Goal: Task Accomplishment & Management: Complete application form

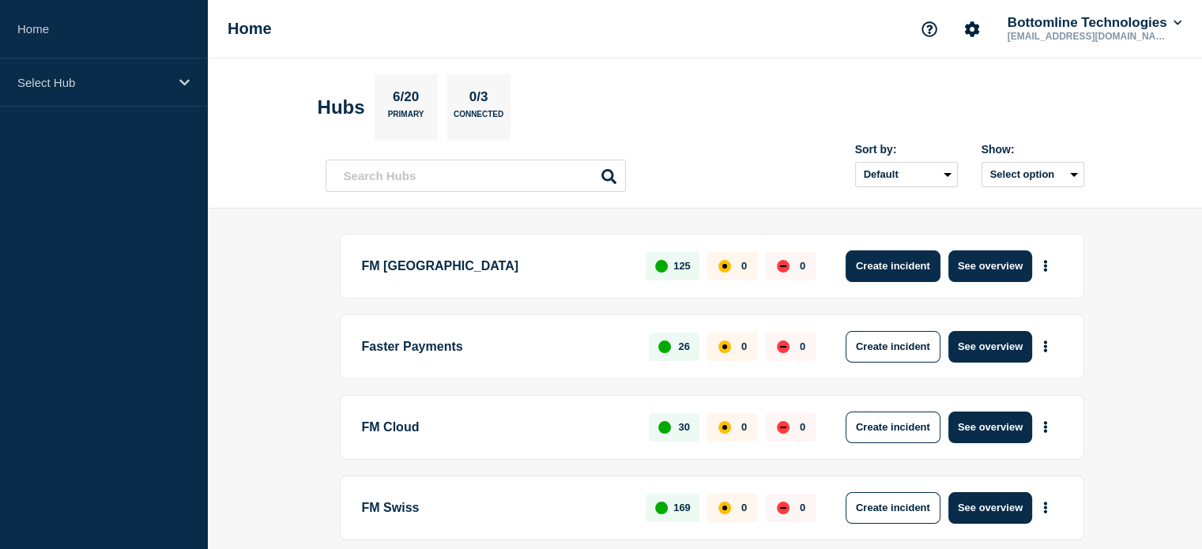
click at [908, 269] on button "Create incident" at bounding box center [893, 266] width 95 height 32
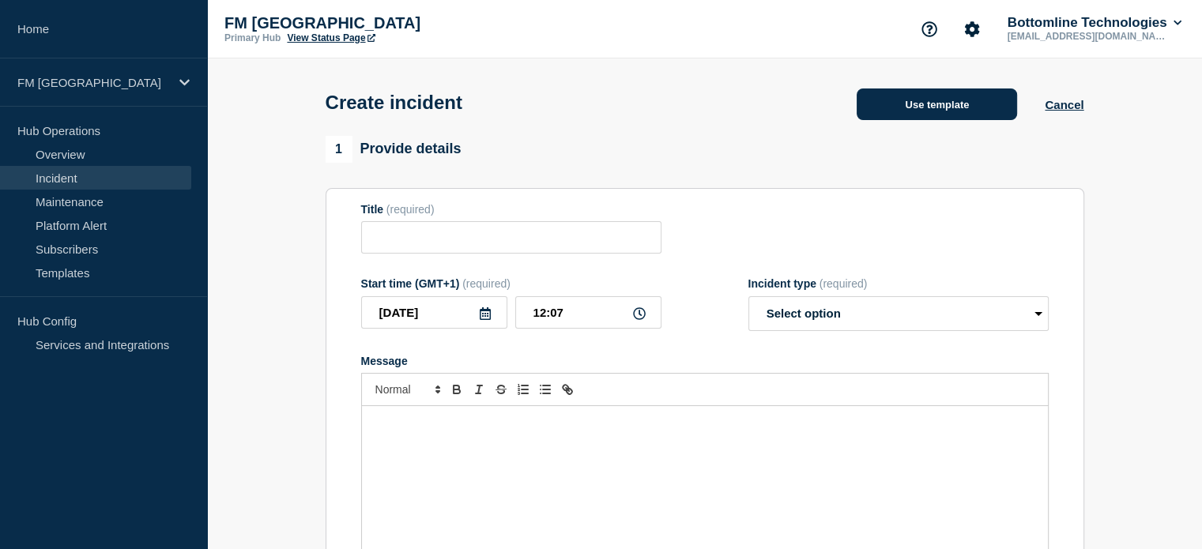
click at [974, 110] on button "Use template" at bounding box center [937, 105] width 160 height 32
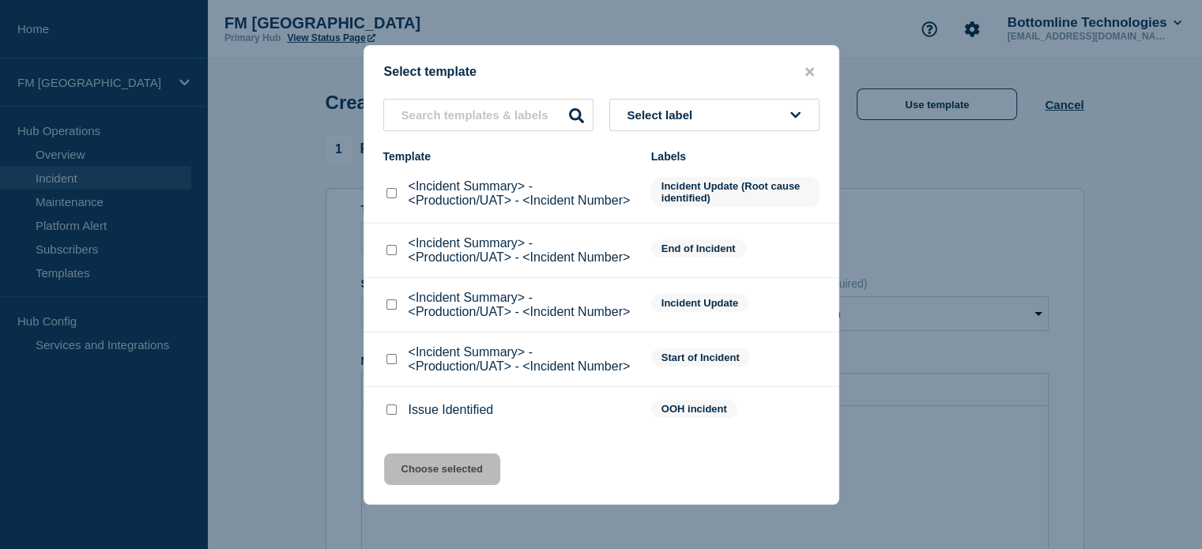
scroll to position [120, 0]
click at [544, 355] on p "<Incident Summary> - <Production/UAT> - <Incident Number>" at bounding box center [522, 359] width 227 height 28
click at [385, 362] on div at bounding box center [391, 360] width 16 height 16
click at [390, 358] on input "<Incident Summary> - <Production/UAT> - <Incident Number> checkbox" at bounding box center [391, 359] width 10 height 10
checkbox input "true"
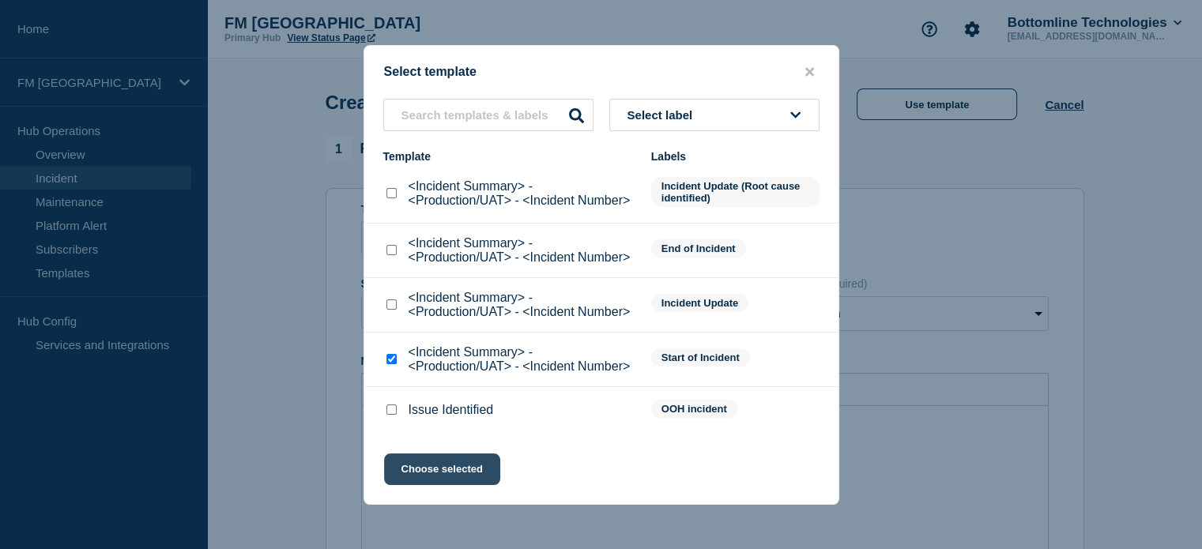
click at [433, 465] on button "Choose selected" at bounding box center [442, 470] width 116 height 32
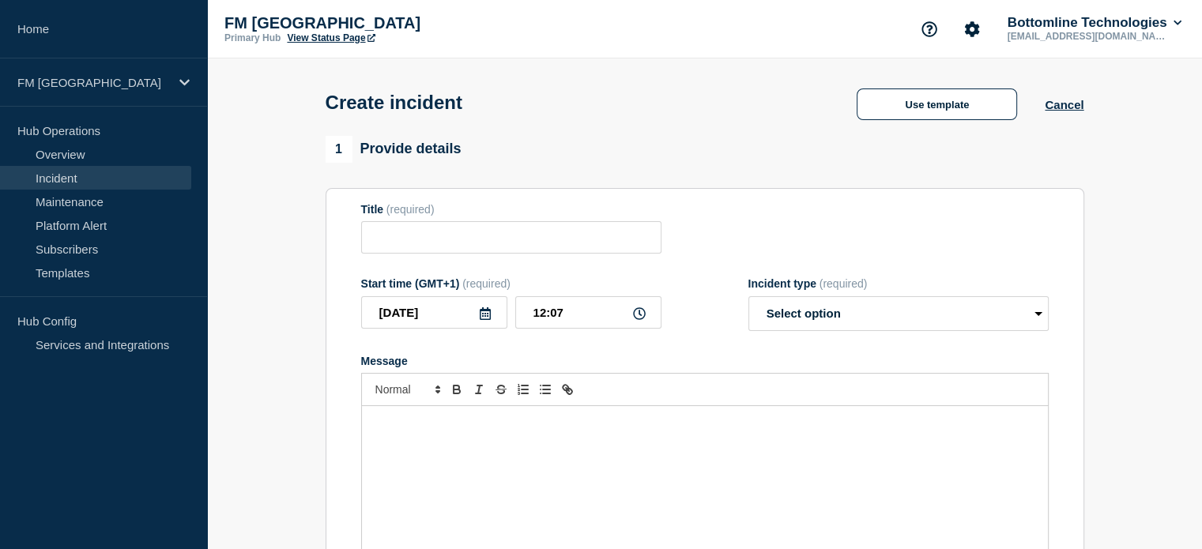
type input "<Incident Summary> - <Production/UAT> - <Incident Number>"
select select "identified"
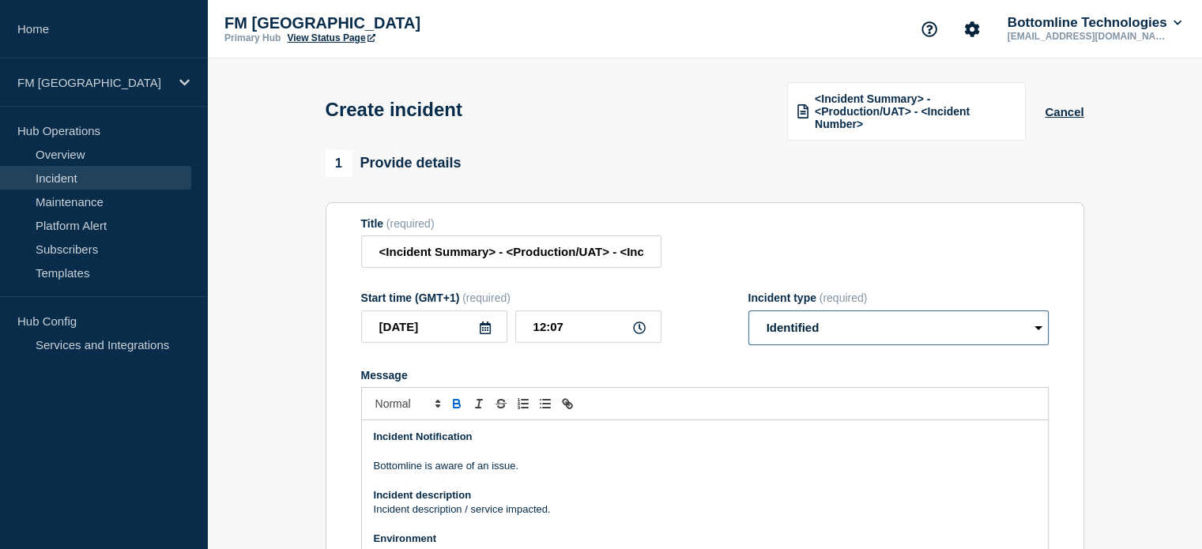
click at [1034, 331] on select "Select option Investigating Identified Monitoring" at bounding box center [898, 328] width 300 height 35
click at [748, 312] on select "Select option Investigating Identified Monitoring" at bounding box center [898, 328] width 300 height 35
click at [635, 330] on icon at bounding box center [639, 328] width 13 height 13
click at [626, 326] on input "12:07" at bounding box center [588, 327] width 146 height 32
type input "__:__"
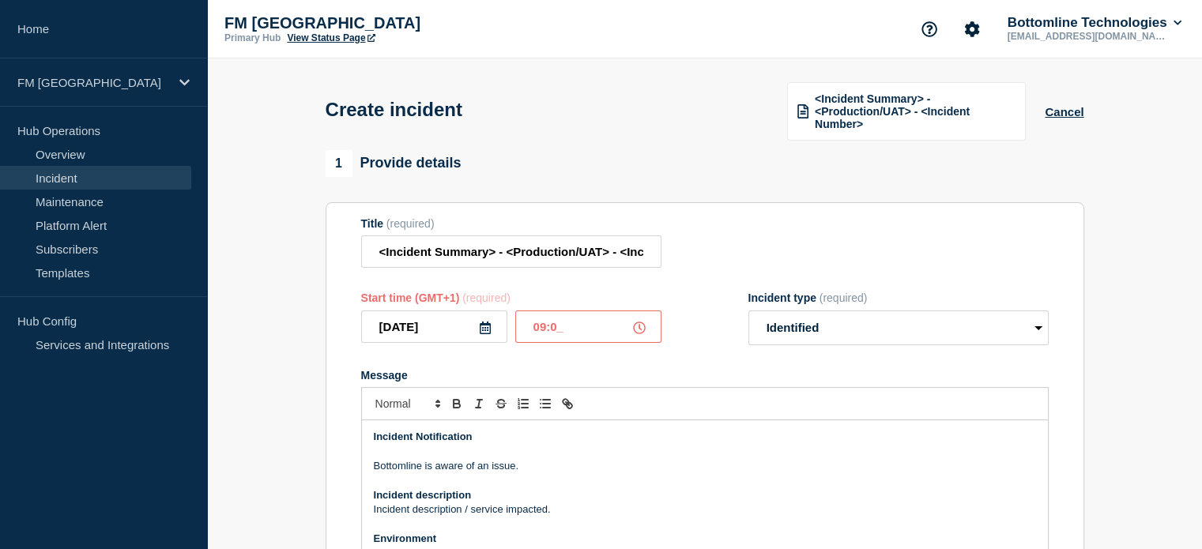
type input "09:00"
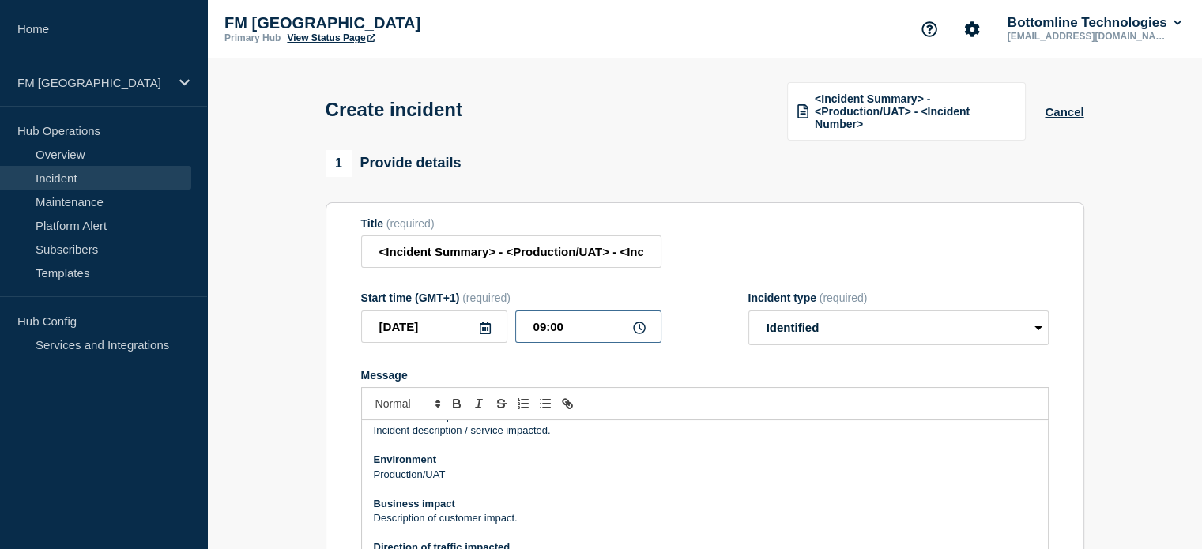
scroll to position [0, 0]
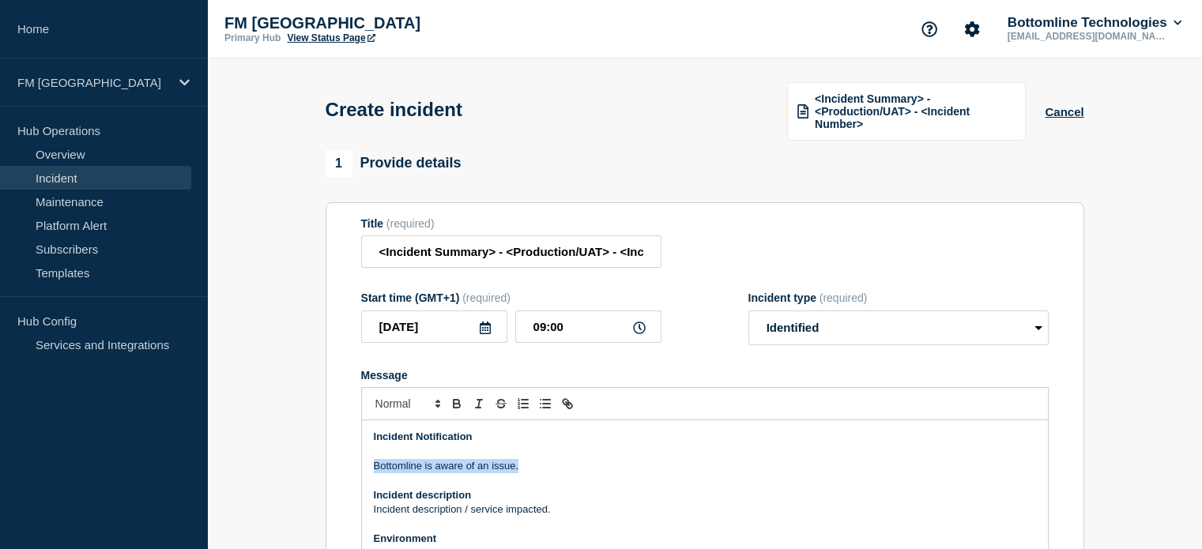
drag, startPoint x: 525, startPoint y: 470, endPoint x: 371, endPoint y: 469, distance: 154.1
click at [371, 469] on div "Incident Notification Bottomline is aware of an issue. Incident description Inc…" at bounding box center [705, 515] width 686 height 190
click at [525, 467] on p "Bottomline is aware of an issue." at bounding box center [705, 466] width 662 height 14
click at [534, 473] on p "Bottomline is aware of an issue." at bounding box center [705, 466] width 662 height 14
click at [528, 471] on p "Bottomline is aware of an issue." at bounding box center [705, 466] width 662 height 14
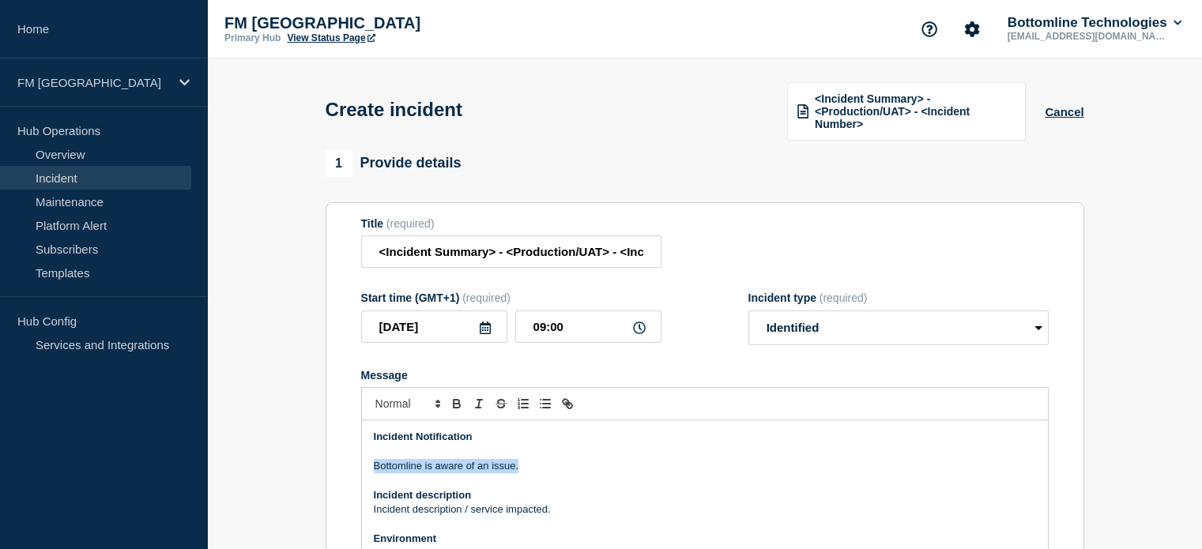
click at [525, 470] on p "Bottomline is aware of an issue." at bounding box center [705, 466] width 662 height 14
click at [512, 467] on p "Bottomline is aware of an issue." at bounding box center [705, 466] width 662 height 14
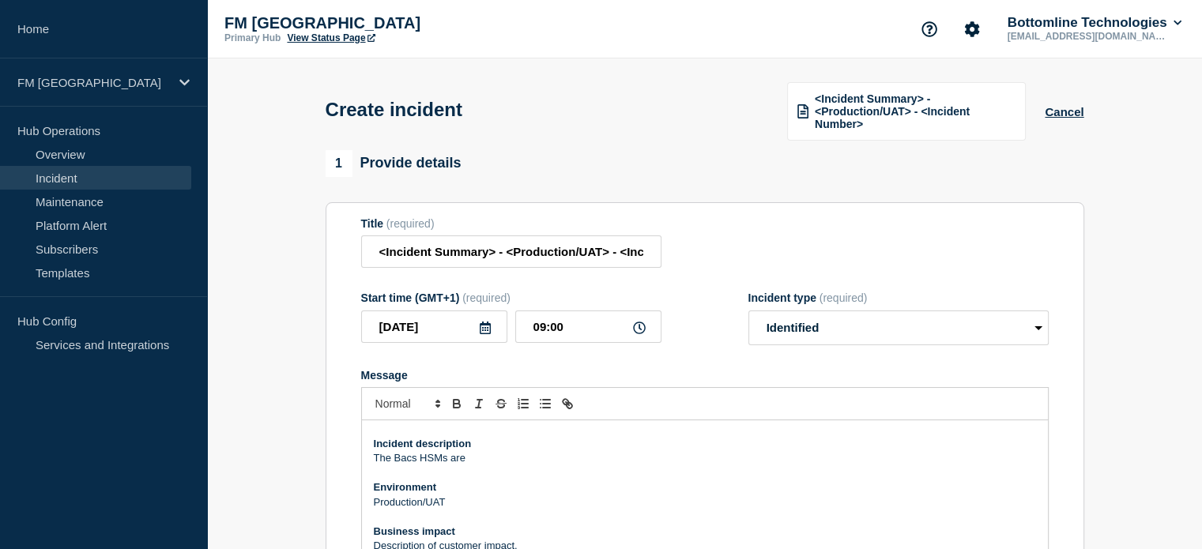
scroll to position [79, 0]
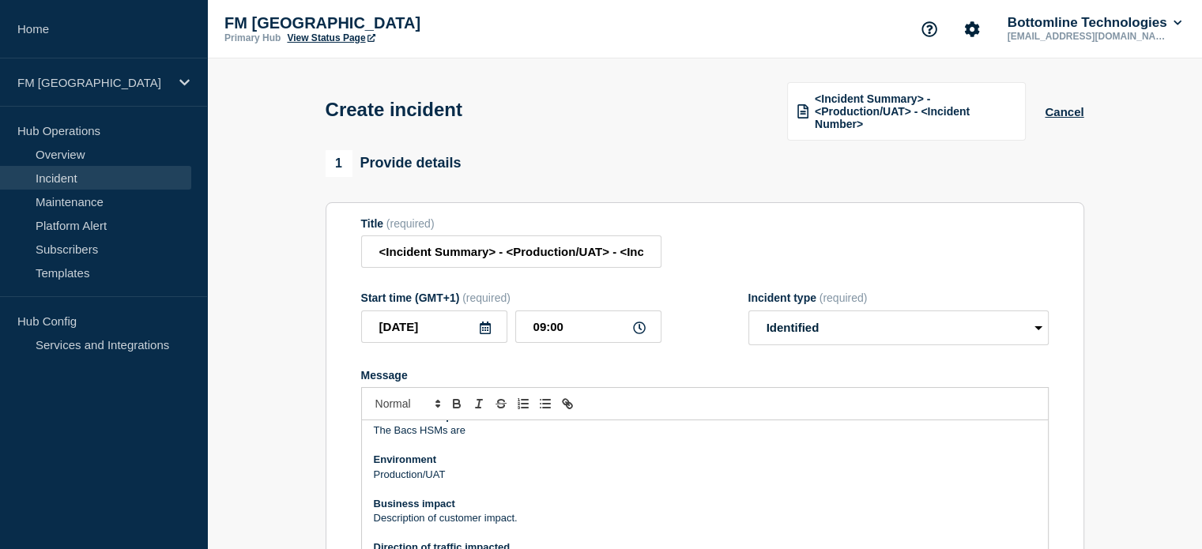
click at [468, 486] on p "Message" at bounding box center [705, 489] width 662 height 14
click at [465, 476] on p "Production/UAT" at bounding box center [705, 475] width 662 height 14
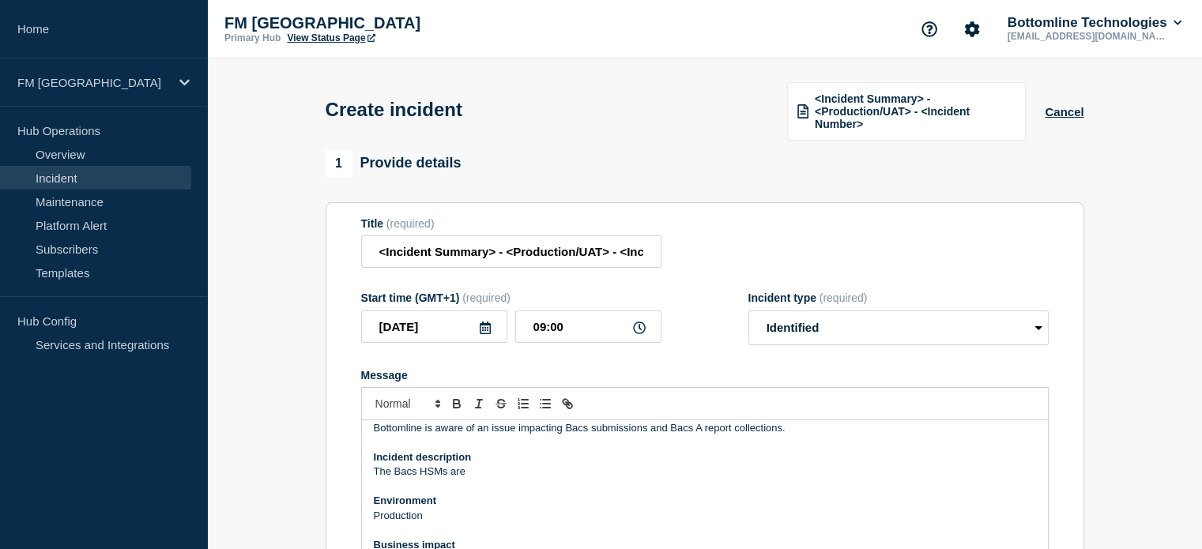
scroll to position [0, 0]
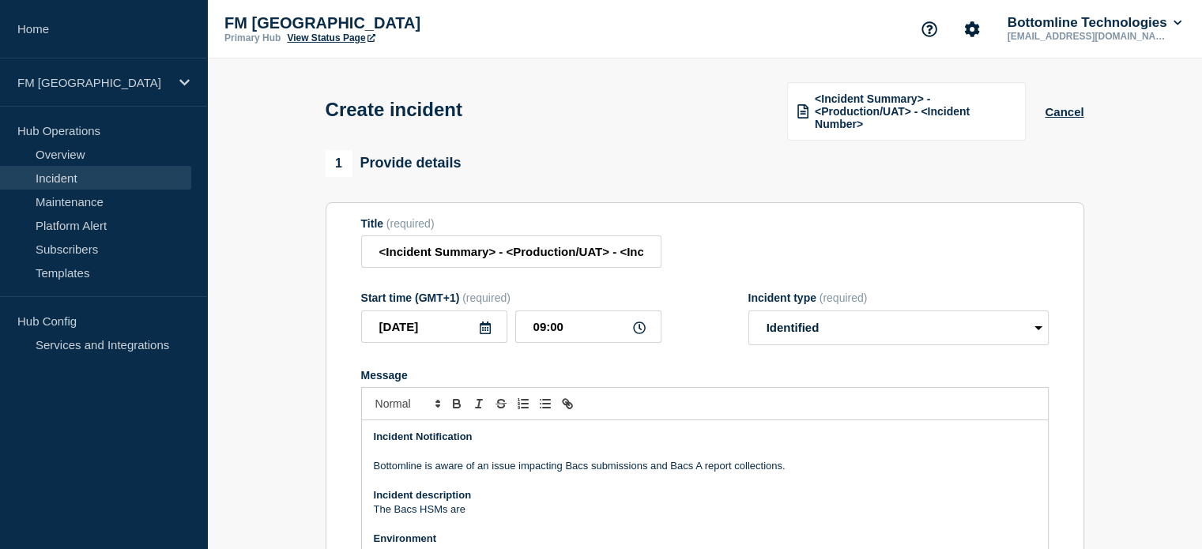
click at [526, 458] on p "Message" at bounding box center [705, 451] width 662 height 14
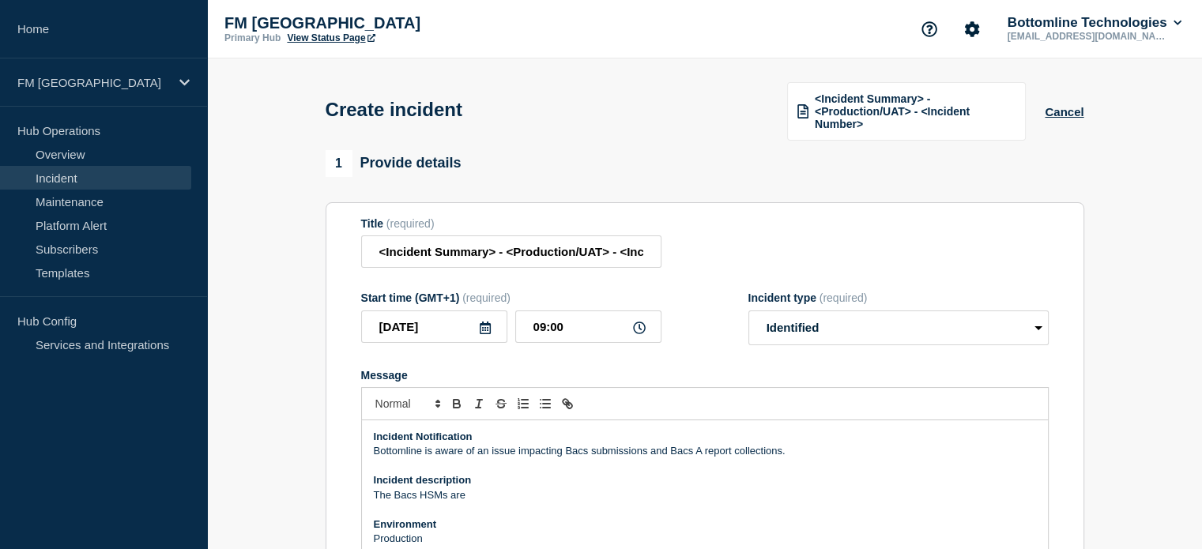
click at [475, 503] on p "The Bacs HSMs are" at bounding box center [705, 495] width 662 height 14
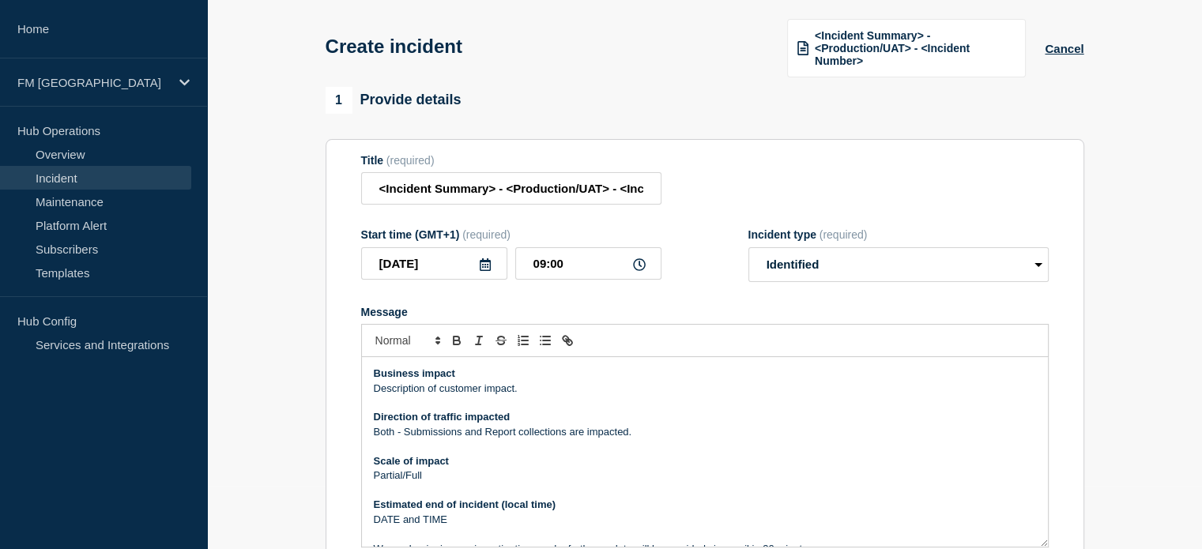
scroll to position [159, 0]
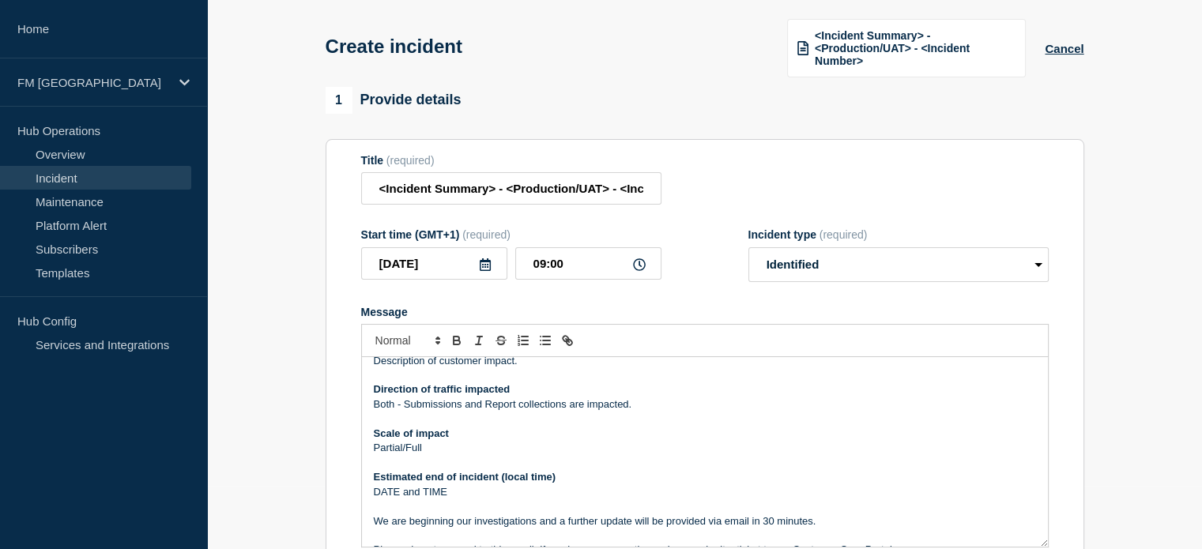
click at [433, 451] on p "Partial/Full" at bounding box center [705, 448] width 662 height 14
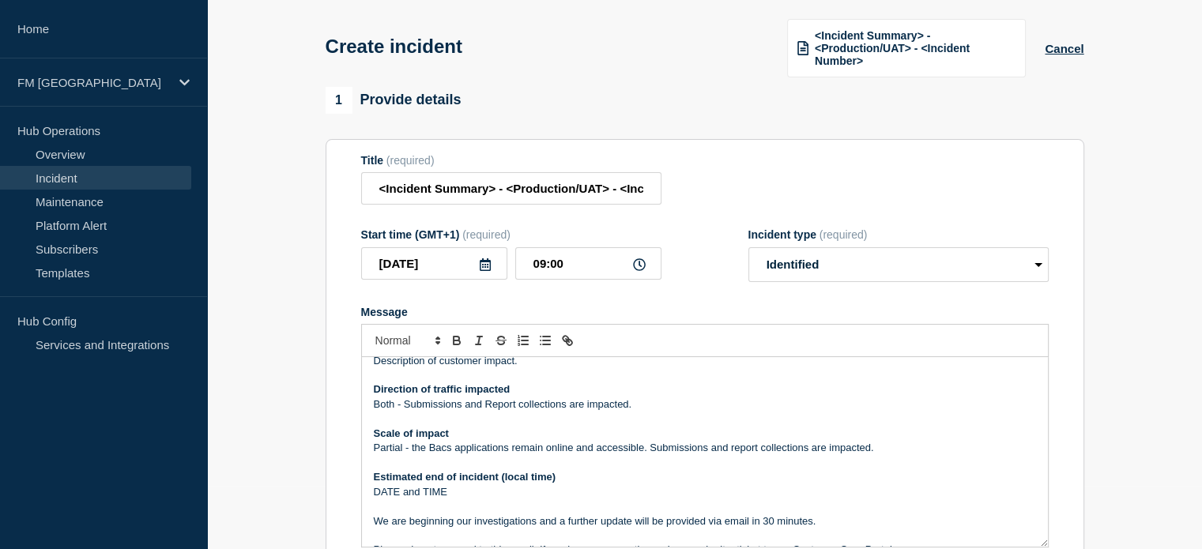
click at [461, 492] on p "DATE and TIME" at bounding box center [705, 492] width 662 height 14
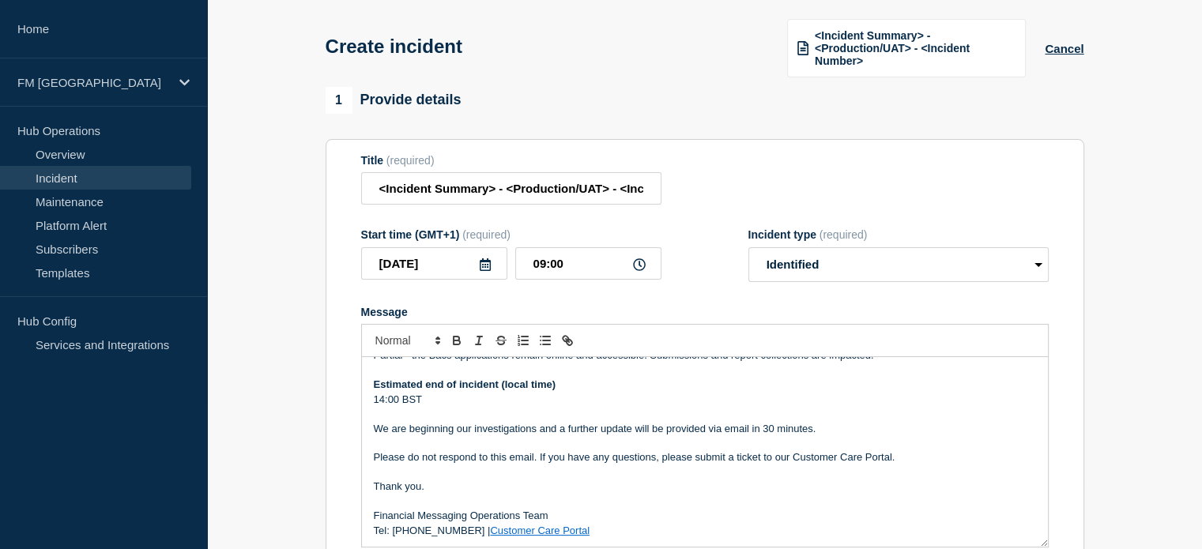
scroll to position [252, 0]
drag, startPoint x: 392, startPoint y: 429, endPoint x: 818, endPoint y: 429, distance: 425.9
click at [818, 429] on p "We are beginning our investigations and a further update will be provided via e…" at bounding box center [705, 428] width 662 height 14
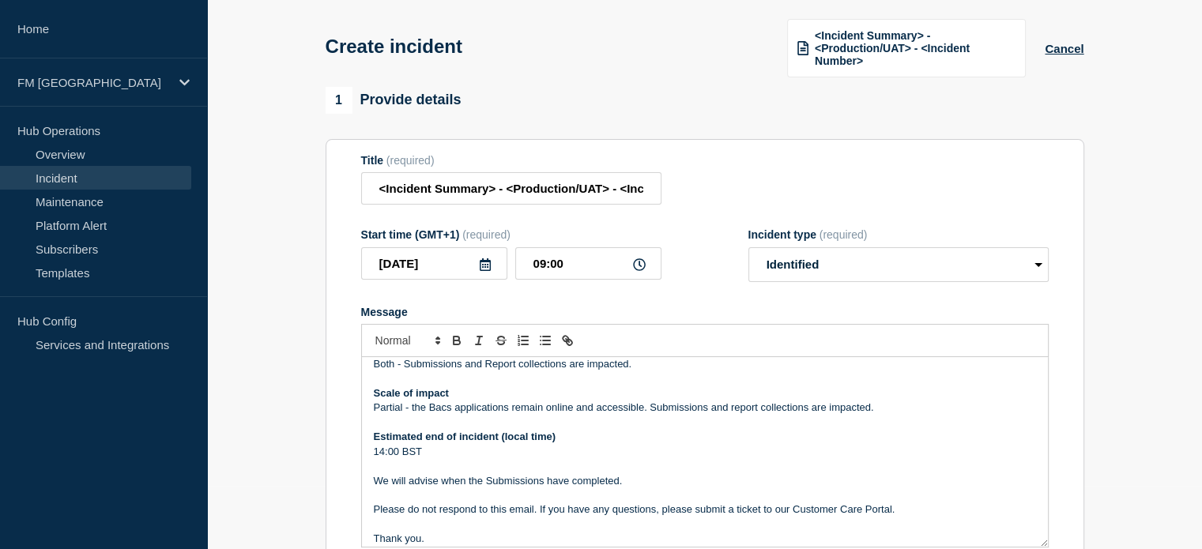
scroll to position [173, 0]
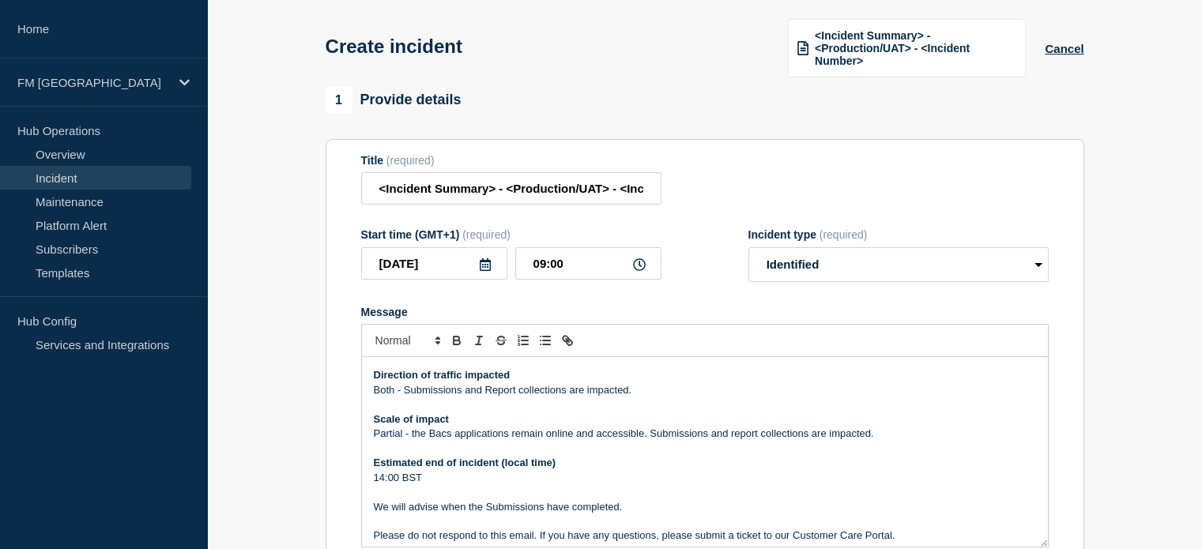
click at [643, 435] on p "Partial - the Bacs applications remain online and accessible. Submissions and r…" at bounding box center [705, 434] width 662 height 14
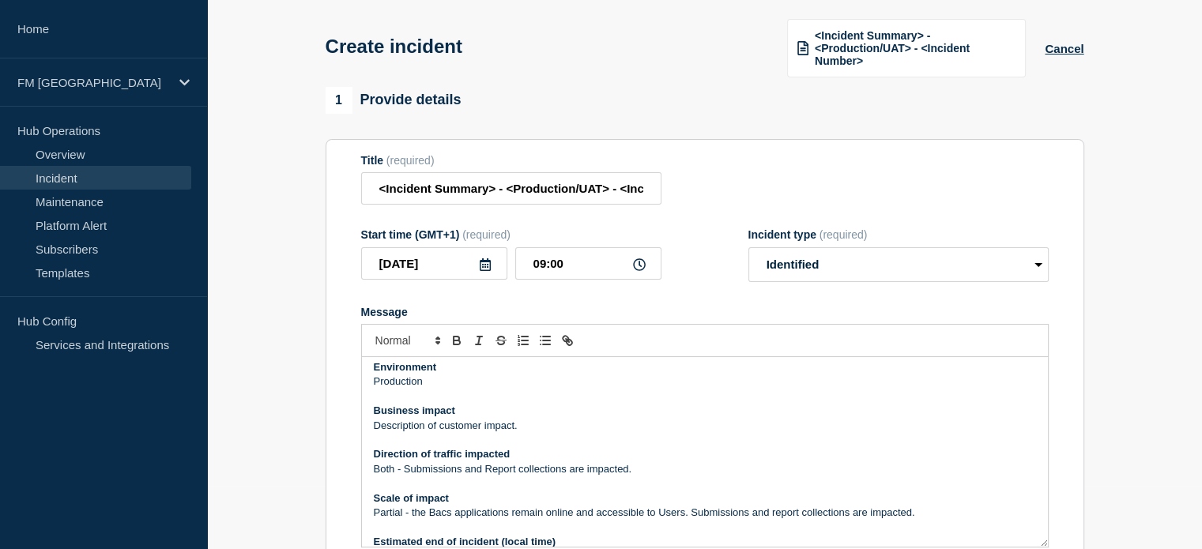
scroll to position [15, 0]
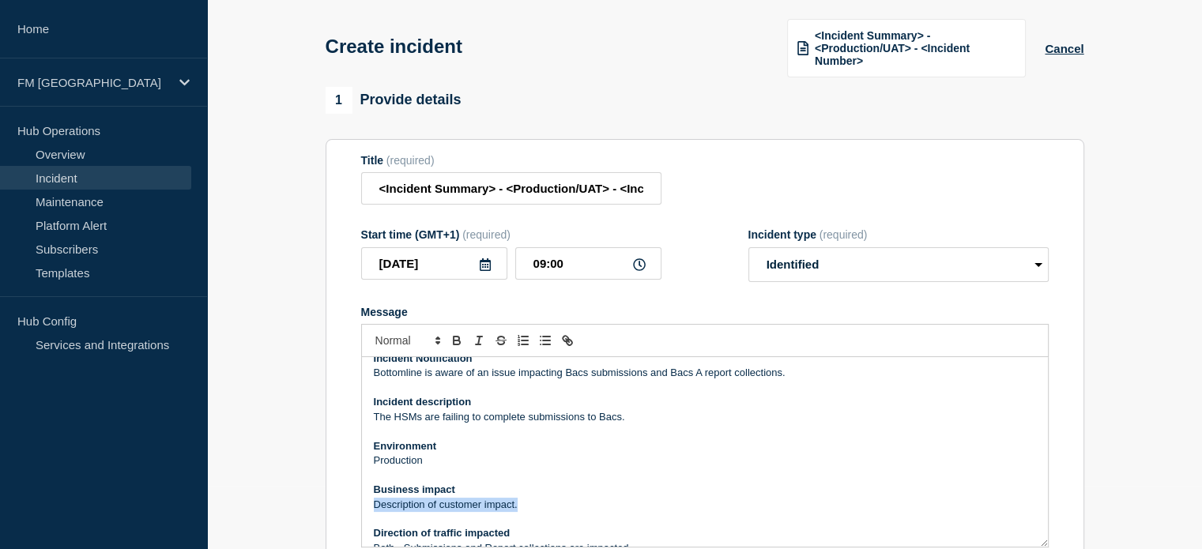
drag, startPoint x: 532, startPoint y: 506, endPoint x: 374, endPoint y: 504, distance: 158.0
click at [374, 504] on p "Description of customer impact." at bounding box center [705, 505] width 662 height 14
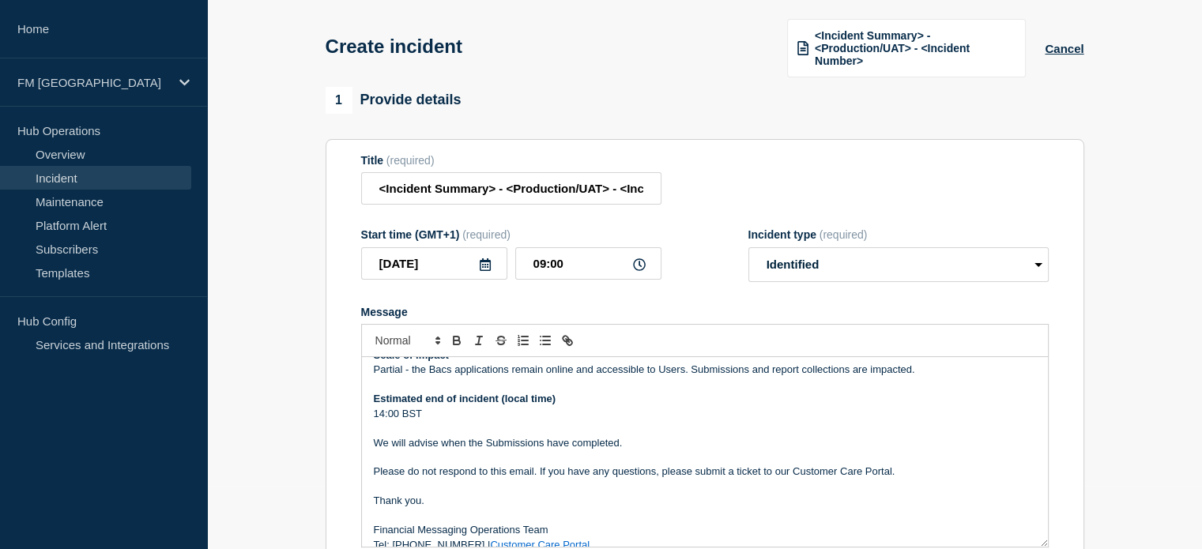
scroll to position [252, 0]
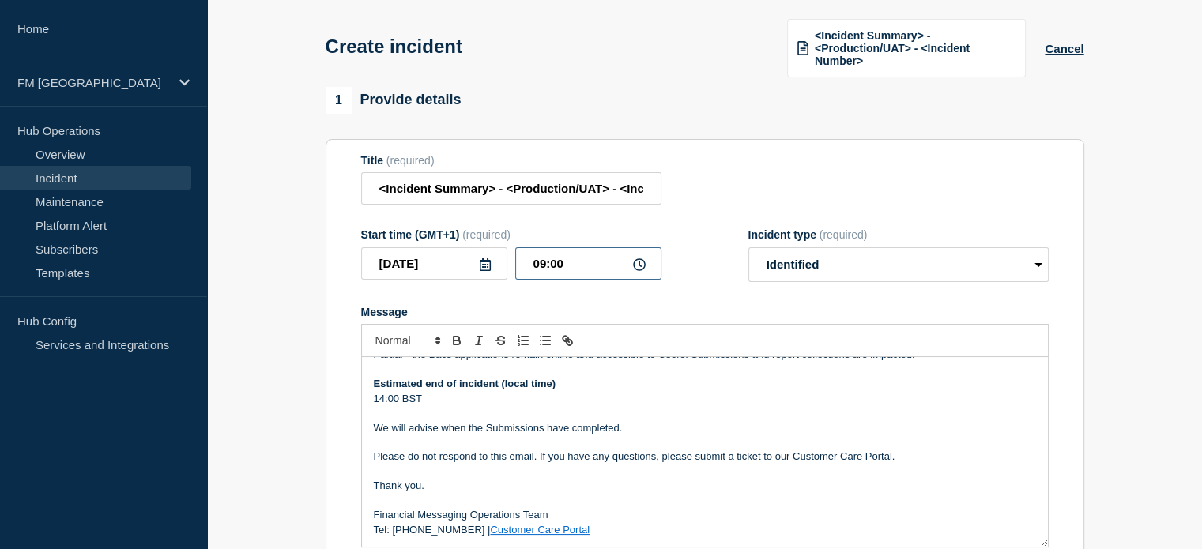
click at [543, 266] on input "09:00" at bounding box center [588, 263] width 146 height 32
type input "10:00"
click at [586, 192] on input "<Incident Summary> - <Production/UAT> - <Incident Number>" at bounding box center [511, 188] width 300 height 32
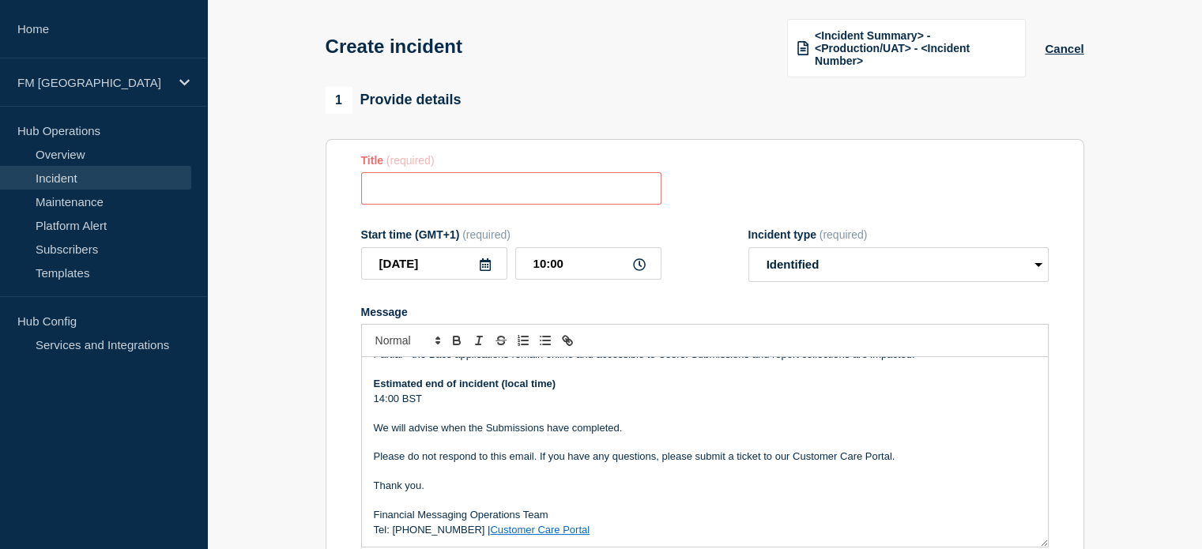
paste input "FM Hosted BACS Submissions failing"
click at [442, 190] on input "FM Hosted BACS Submissions failing" at bounding box center [511, 188] width 300 height 32
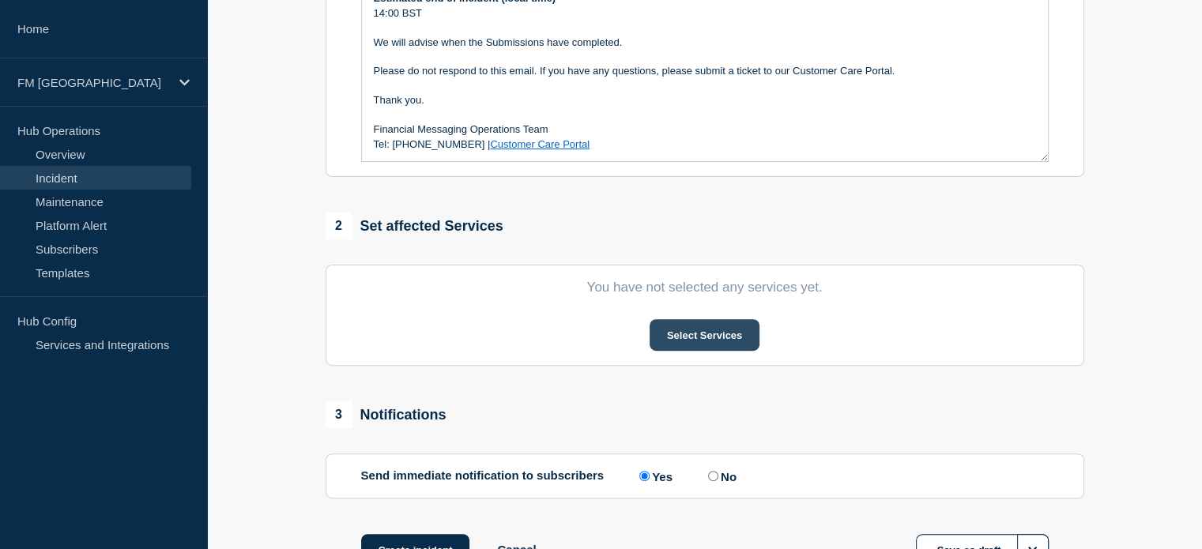
scroll to position [458, 0]
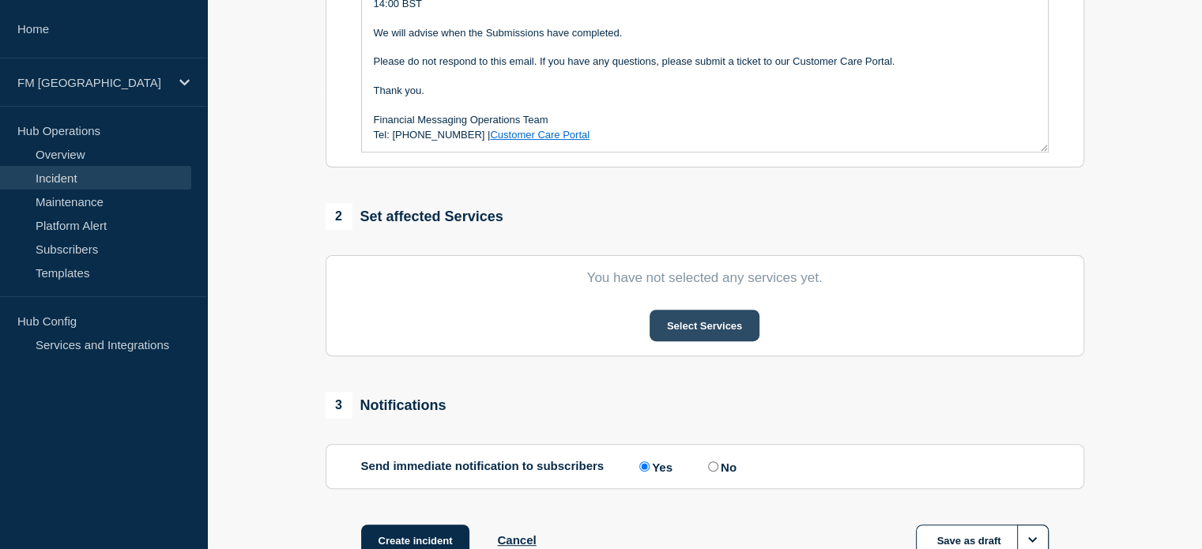
type input "FM - BACS Submissions/A Report collections delayed"
click at [715, 332] on button "Select Services" at bounding box center [705, 326] width 110 height 32
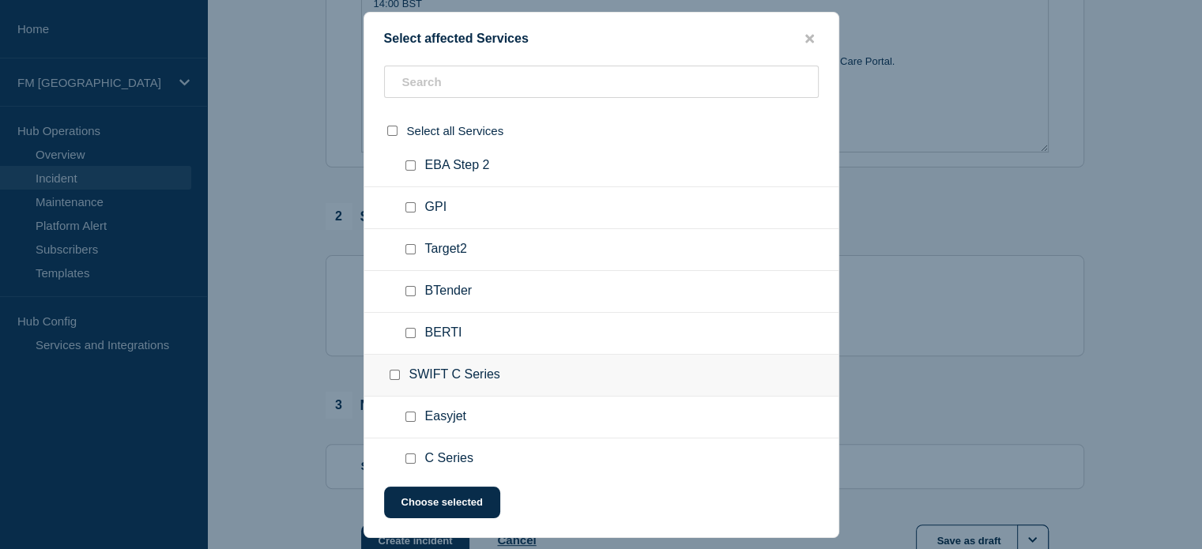
scroll to position [4899, 0]
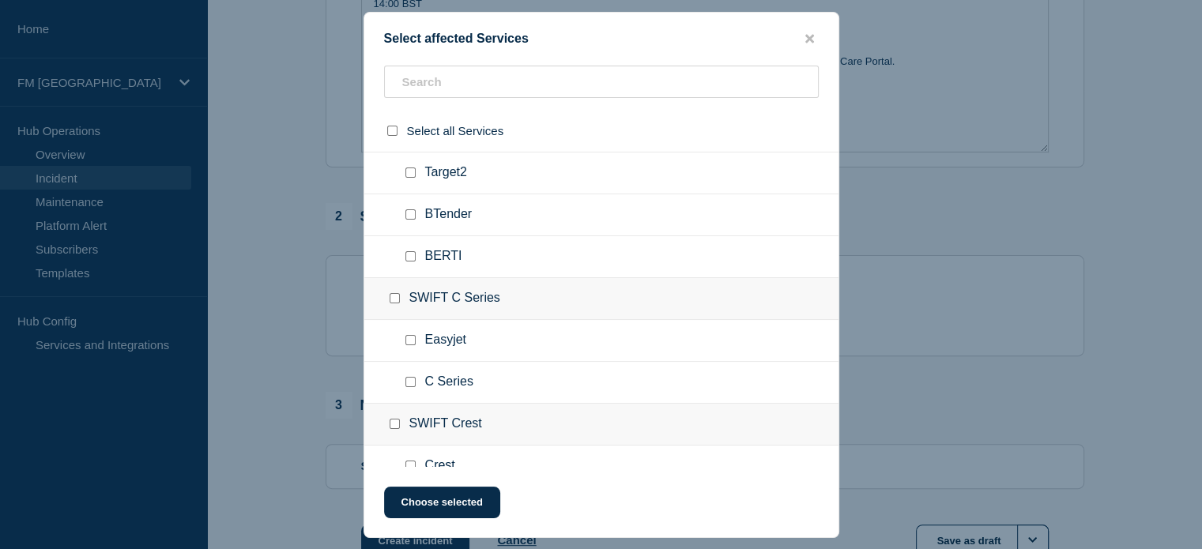
click at [394, 293] on input "SWIFT C Series checkbox" at bounding box center [395, 298] width 10 height 10
checkbox input "true"
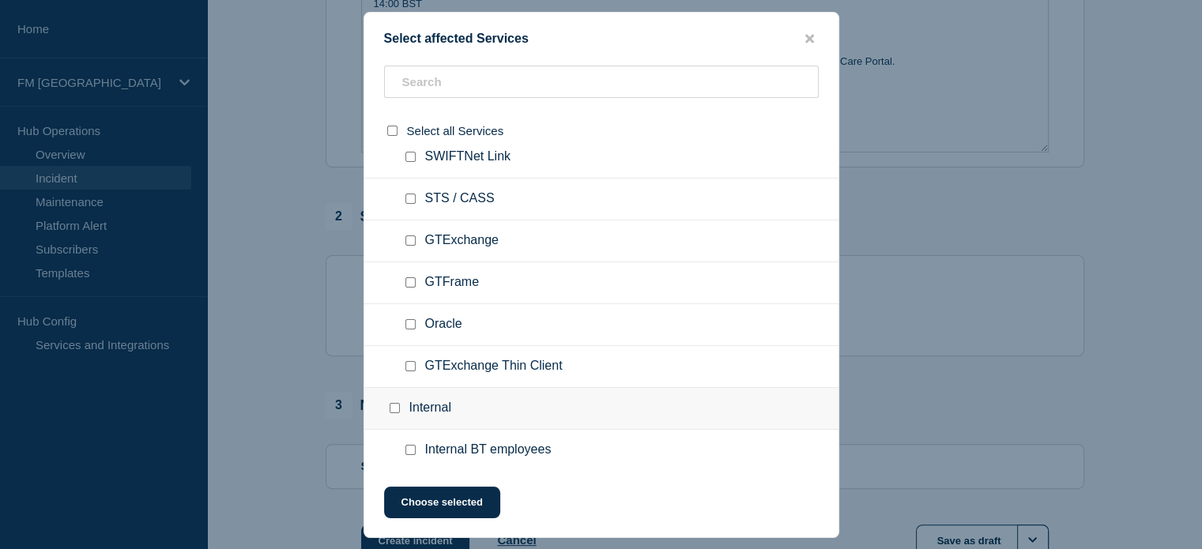
scroll to position [5901, 0]
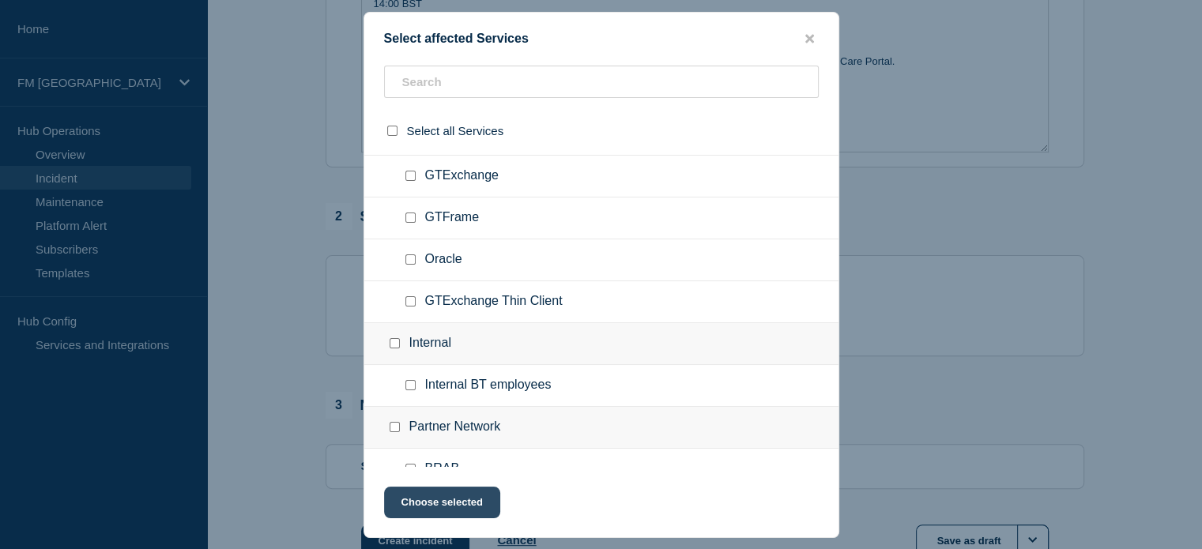
click at [454, 502] on button "Choose selected" at bounding box center [442, 503] width 116 height 32
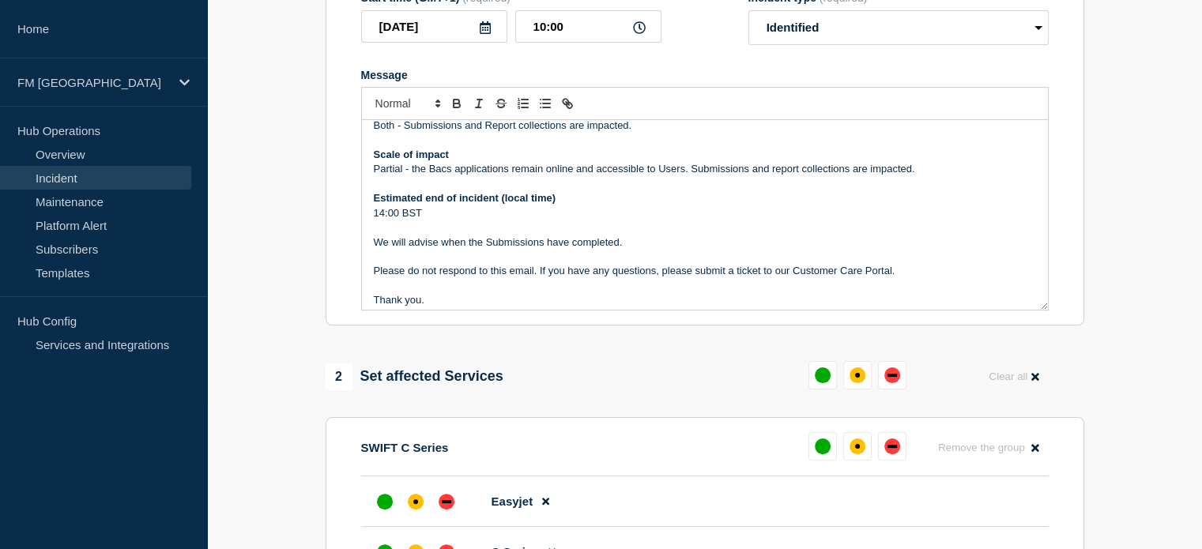
scroll to position [173, 0]
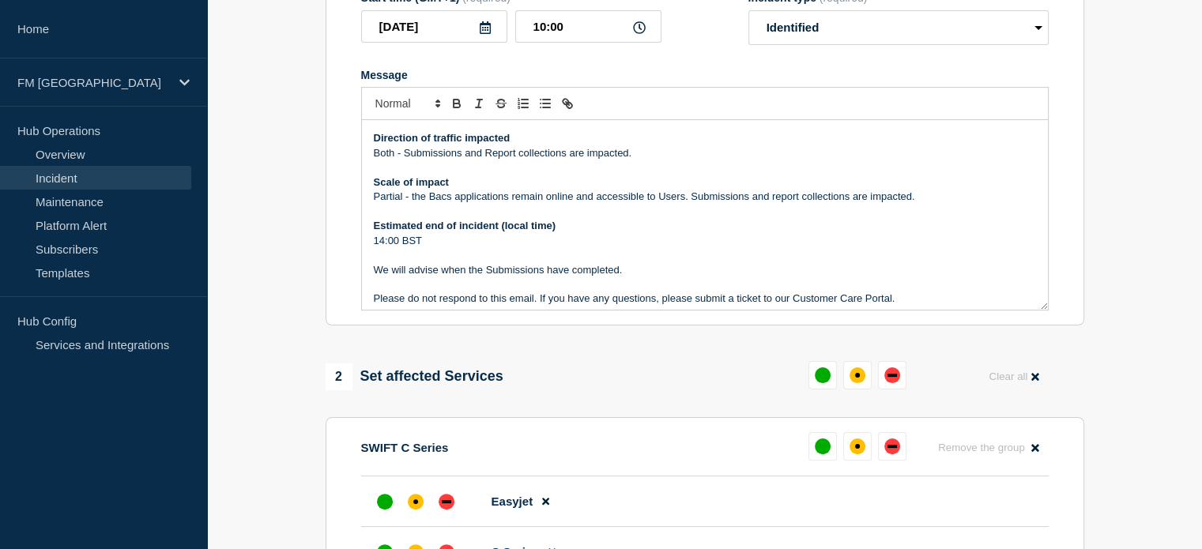
click at [486, 271] on p "We will advise when the Submissions have completed." at bounding box center [705, 270] width 662 height 14
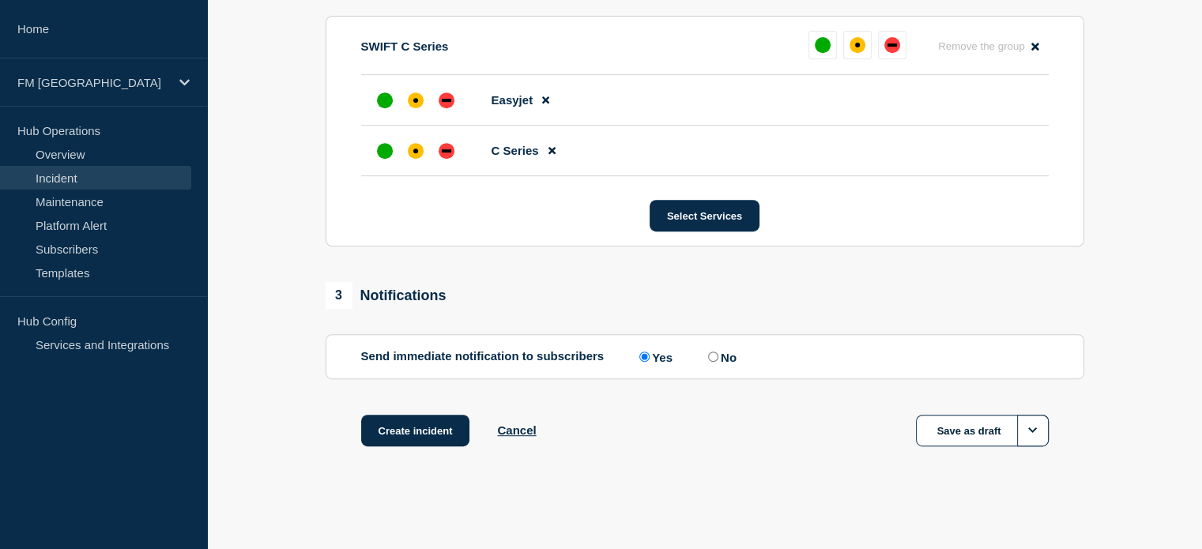
scroll to position [707, 0]
click at [443, 431] on button "Create incident" at bounding box center [415, 431] width 109 height 32
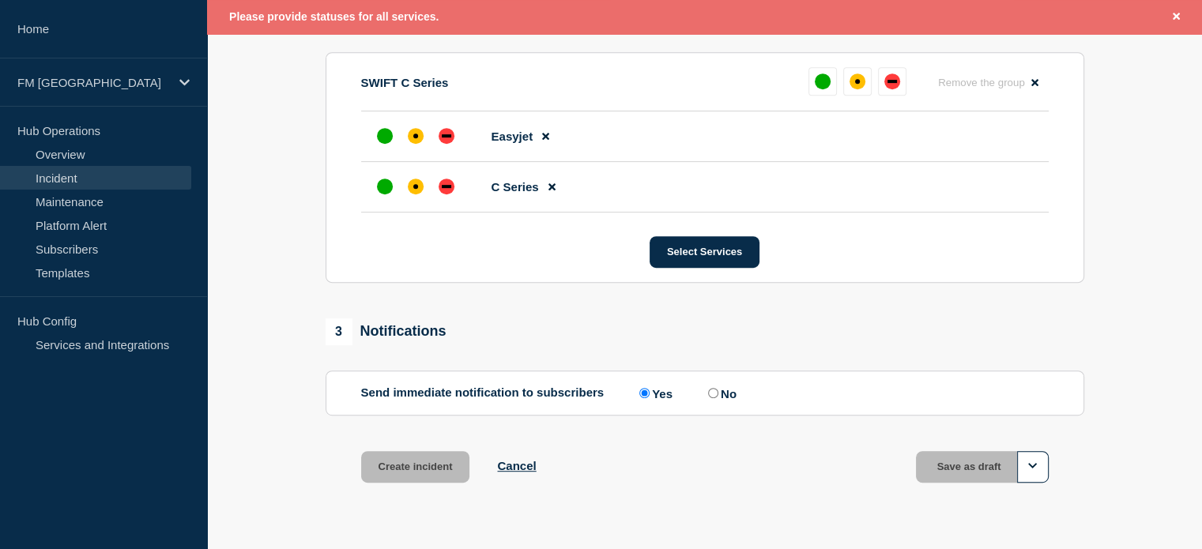
scroll to position [672, 0]
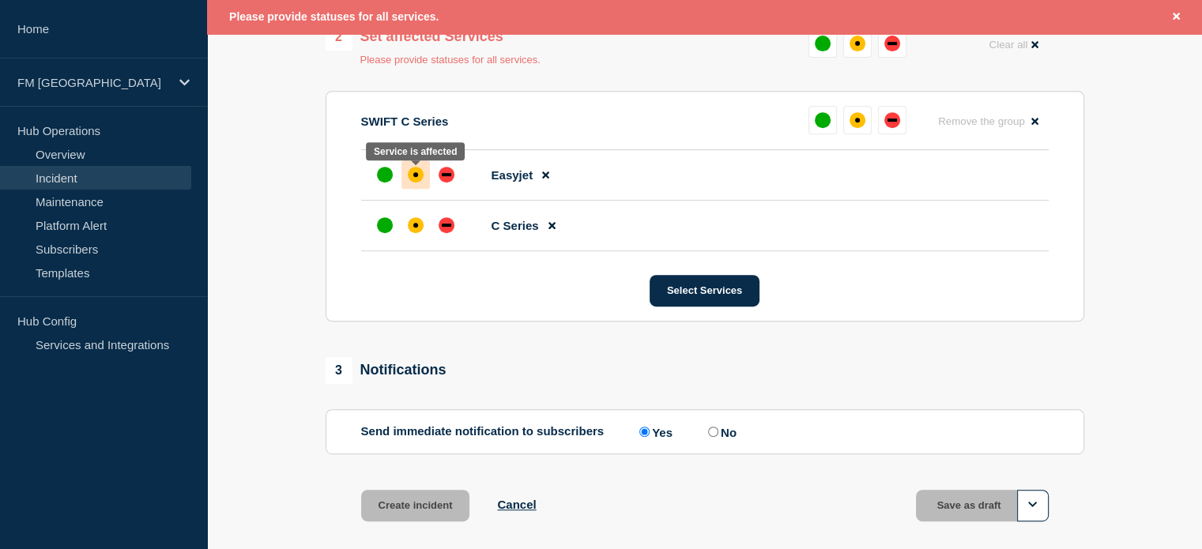
click at [419, 175] on div "affected" at bounding box center [416, 175] width 16 height 16
click at [417, 224] on div "affected" at bounding box center [416, 225] width 16 height 16
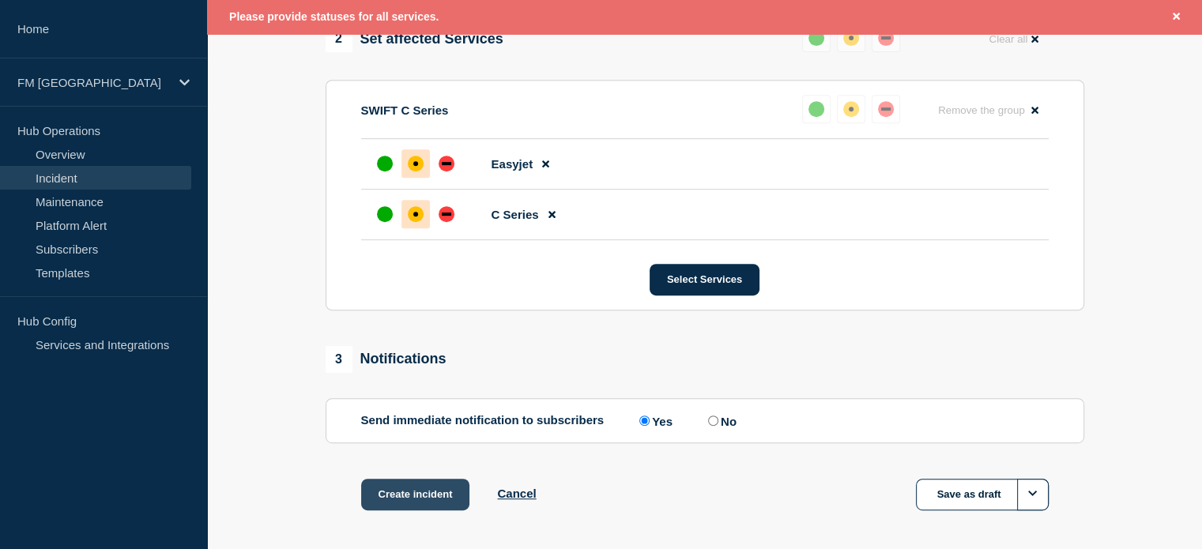
click at [416, 499] on button "Create incident" at bounding box center [415, 495] width 109 height 32
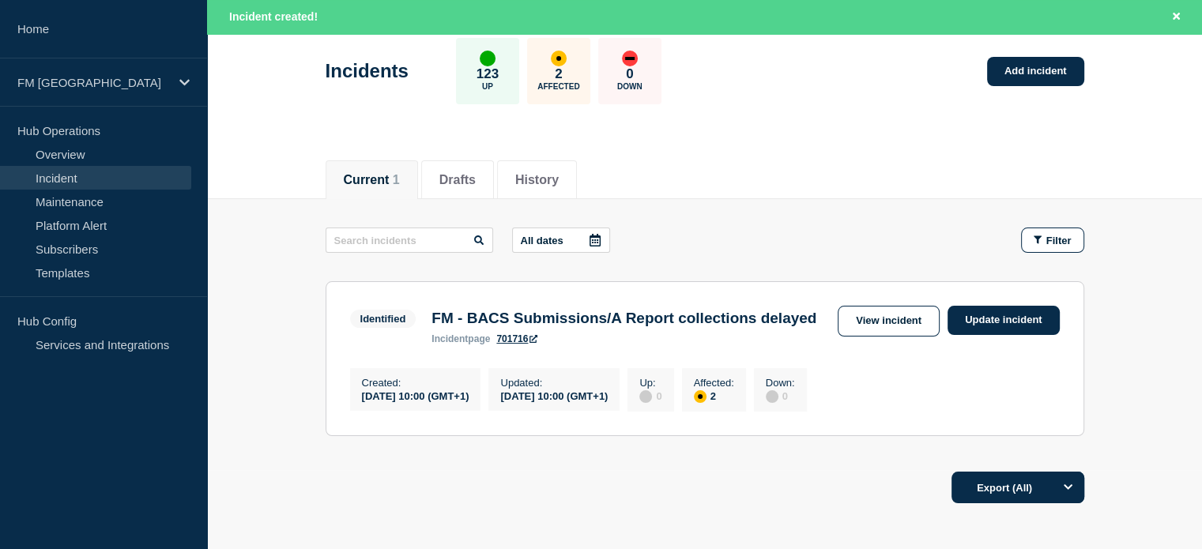
scroll to position [158, 0]
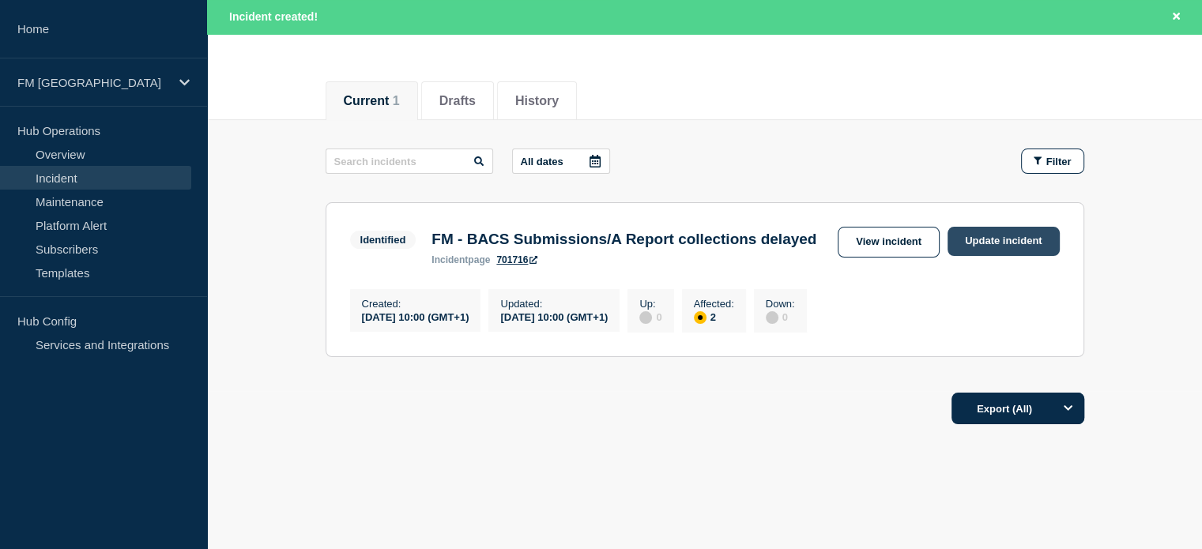
click at [1004, 236] on link "Update incident" at bounding box center [1003, 241] width 112 height 29
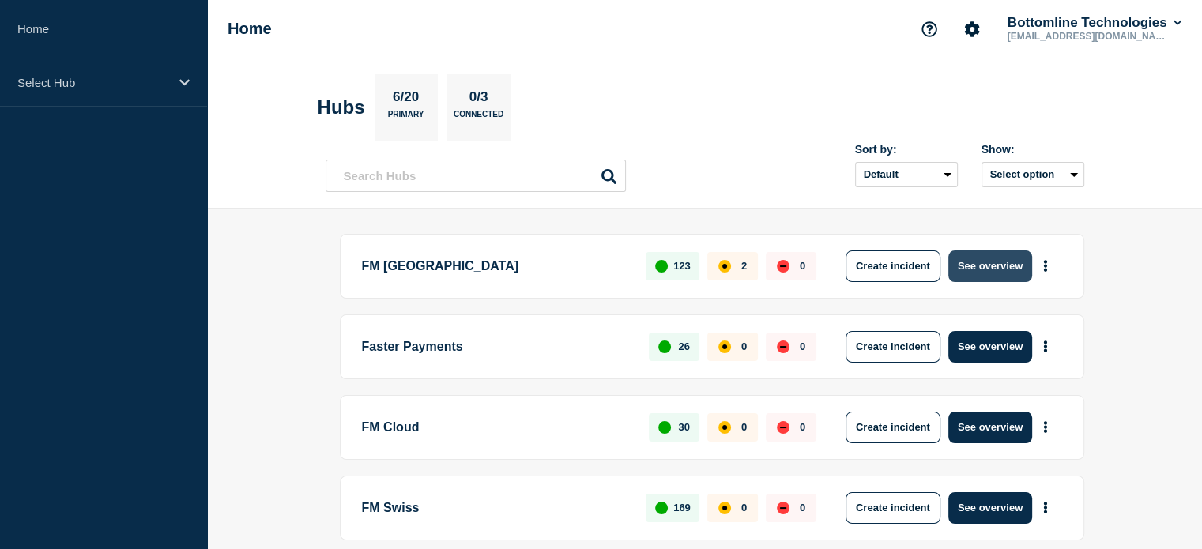
click at [974, 266] on button "See overview" at bounding box center [990, 266] width 84 height 32
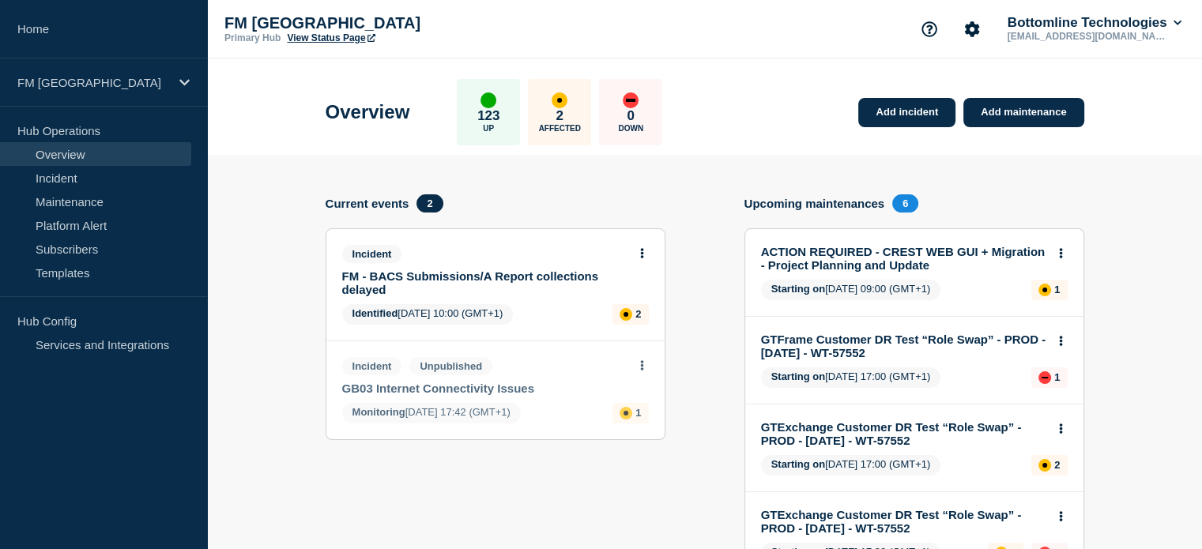
click at [592, 293] on link "FM - BACS Submissions/A Report collections delayed" at bounding box center [484, 282] width 285 height 27
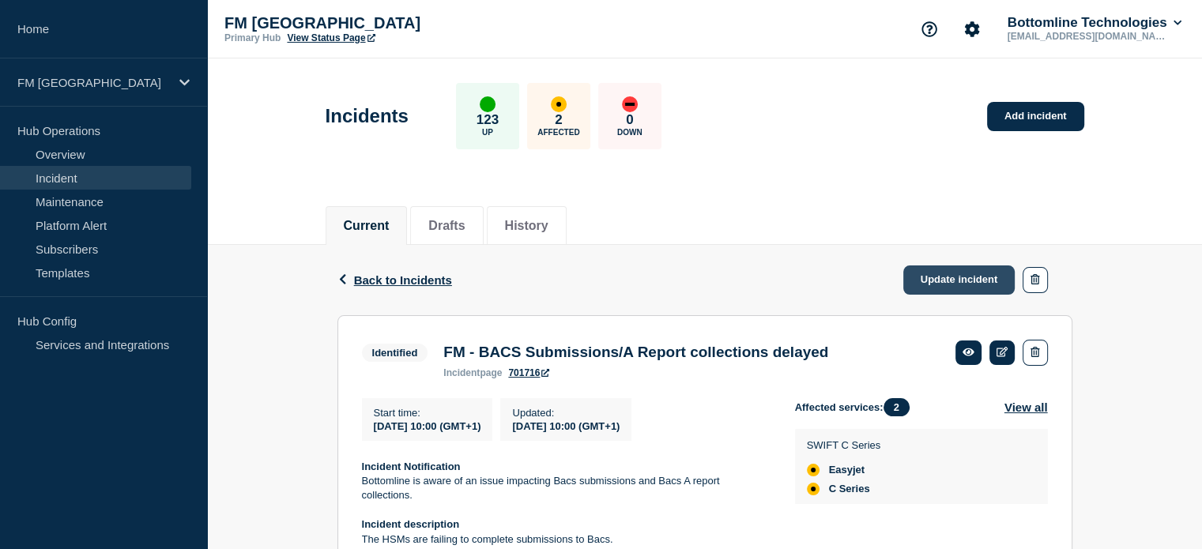
click at [956, 281] on link "Update incident" at bounding box center [959, 280] width 112 height 29
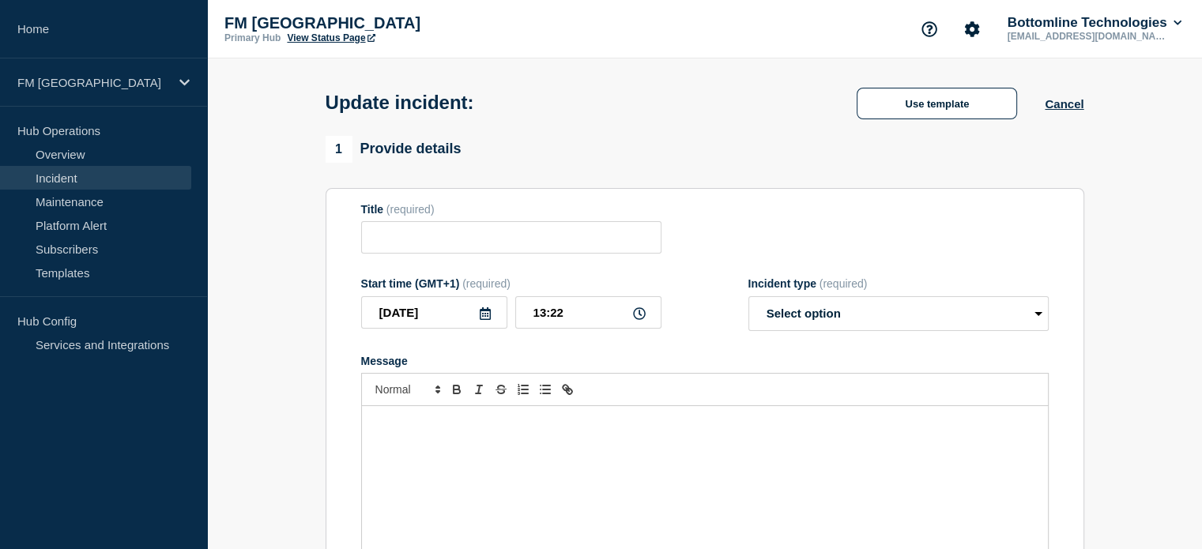
type input "FM - BACS Submissions/A Report collections delayed"
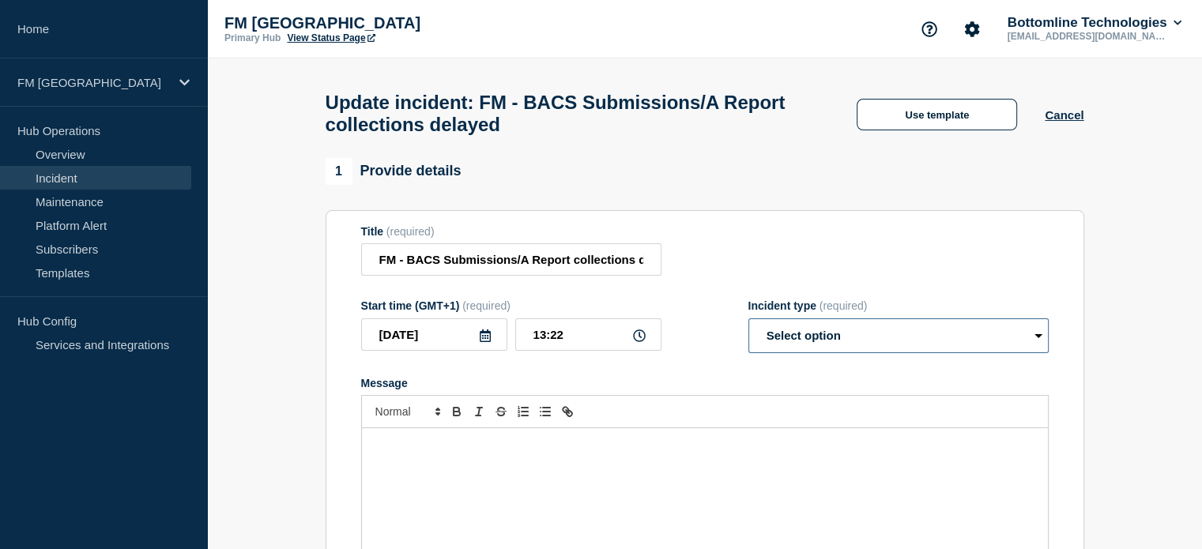
click at [955, 350] on select "Select option Investigating Identified Monitoring Resolved" at bounding box center [898, 335] width 300 height 35
select select "resolved"
click at [748, 328] on select "Select option Investigating Identified Monitoring Resolved" at bounding box center [898, 335] width 300 height 35
click at [584, 347] on input "13:22" at bounding box center [588, 334] width 146 height 32
type input "13:10"
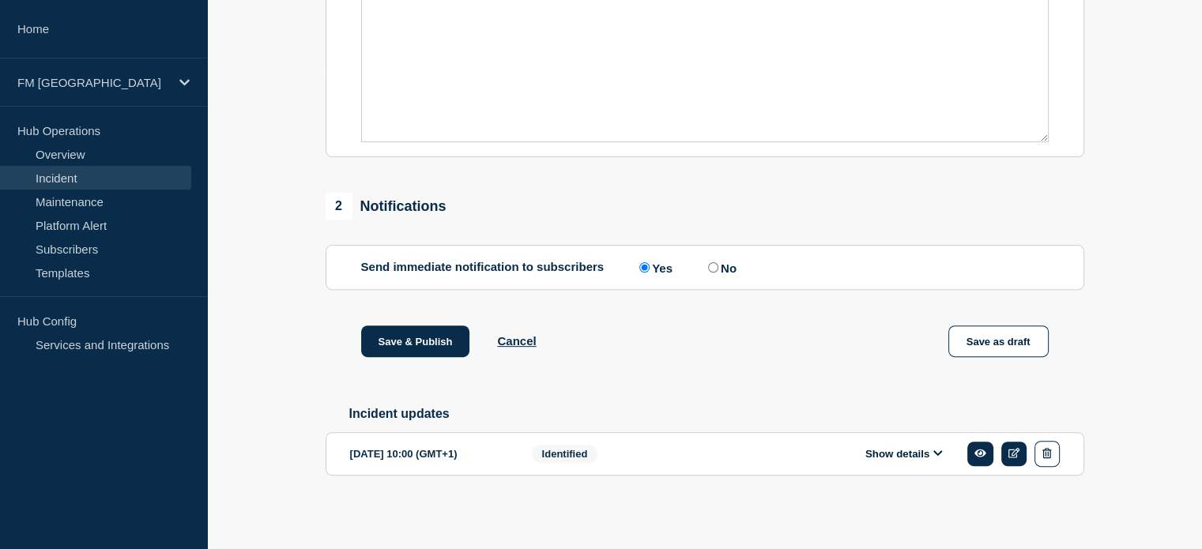
scroll to position [489, 0]
click at [417, 341] on button "Save & Publish" at bounding box center [415, 342] width 109 height 32
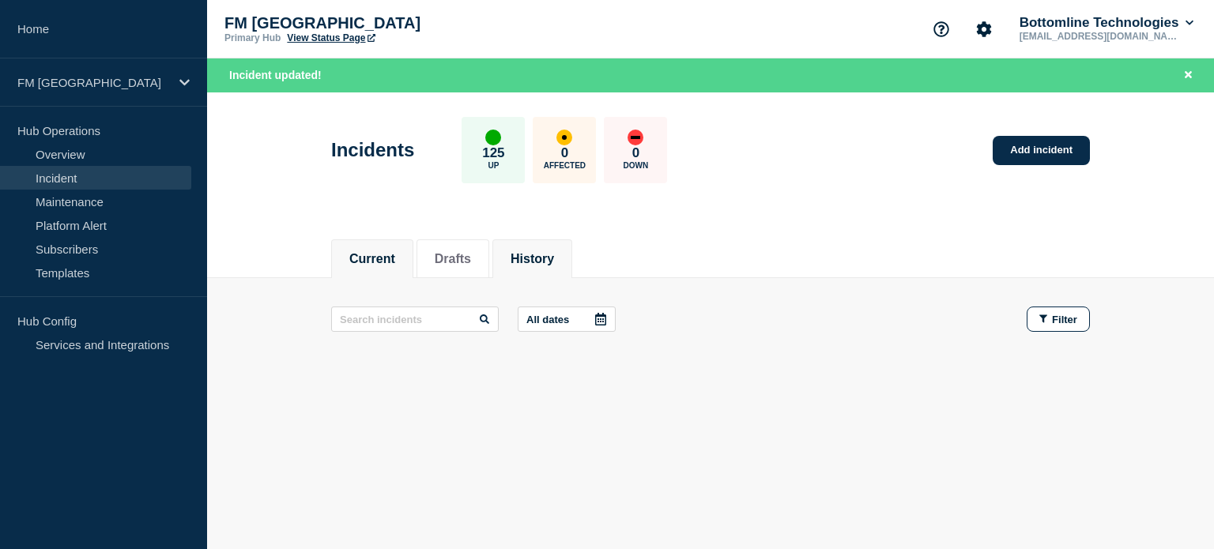
click at [528, 260] on button "History" at bounding box center [531, 259] width 43 height 14
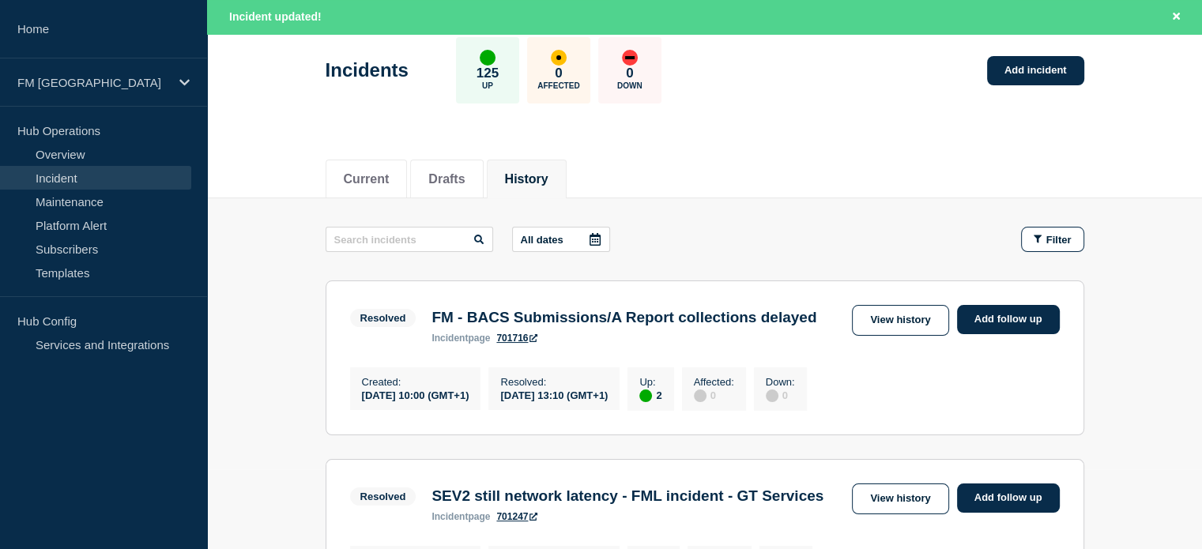
scroll to position [158, 0]
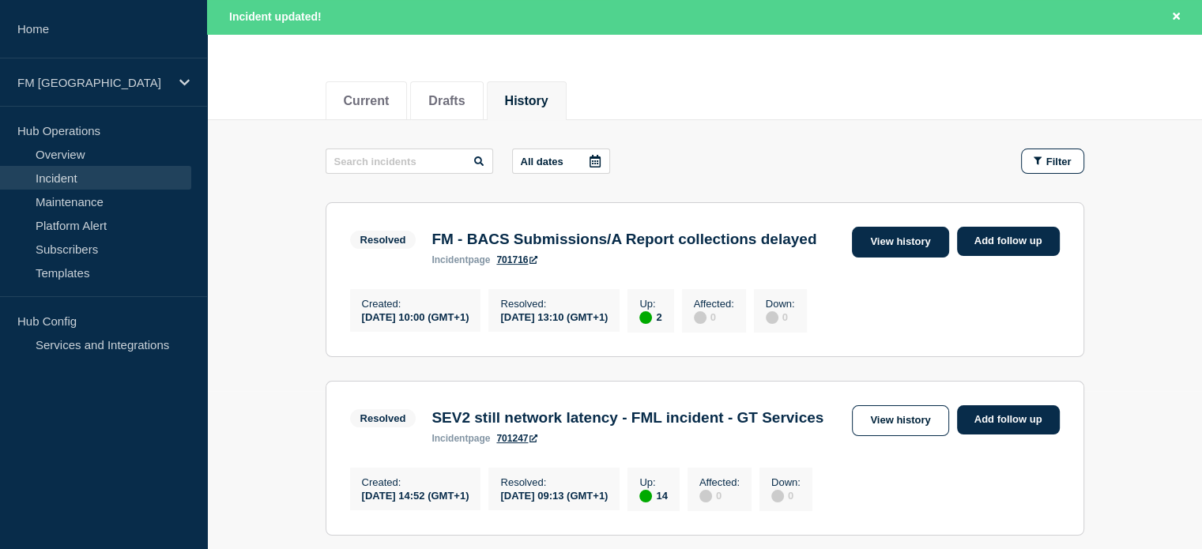
click at [909, 244] on link "View history" at bounding box center [900, 242] width 96 height 31
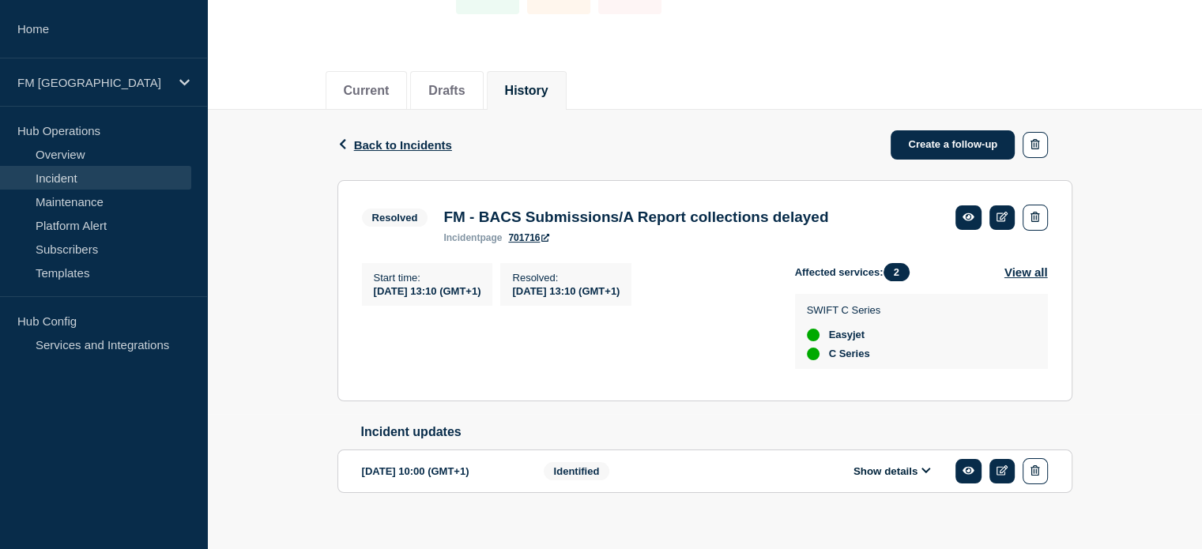
scroll to position [162, 0]
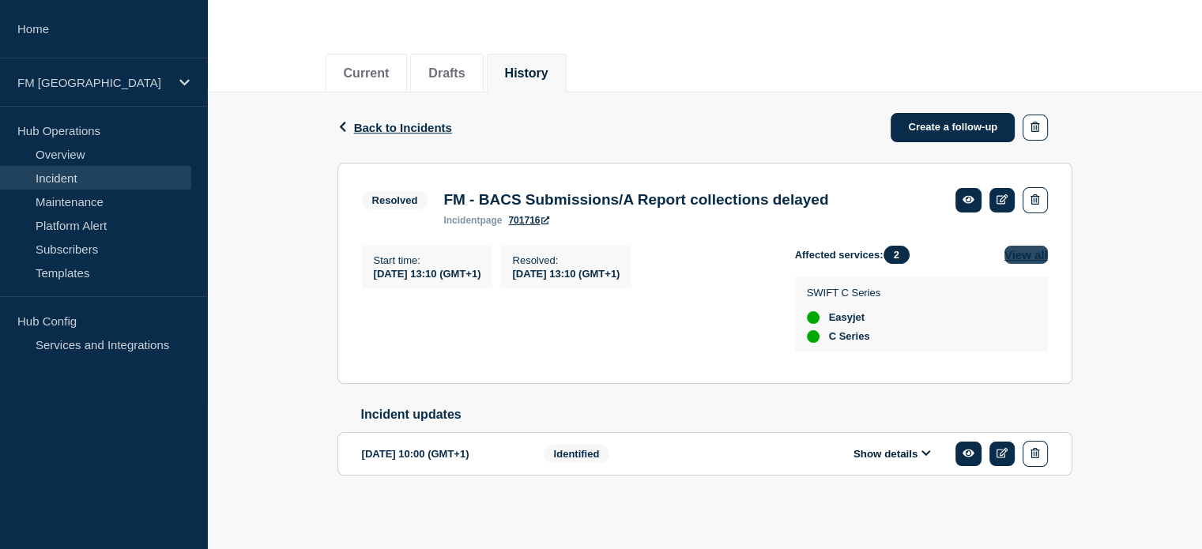
click at [1020, 246] on button "View all" at bounding box center [1025, 255] width 43 height 18
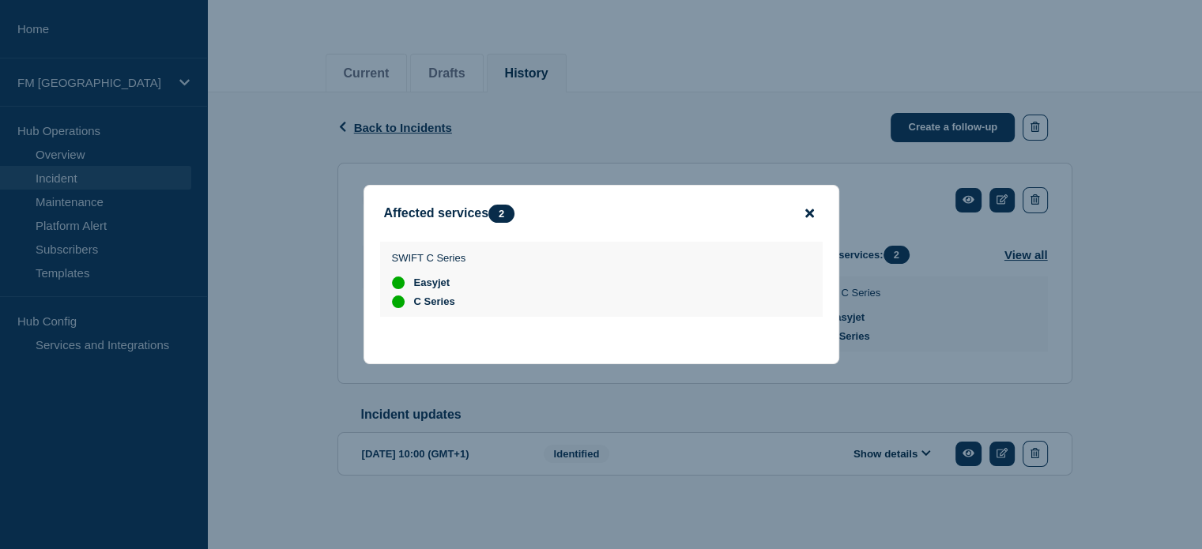
click at [812, 212] on icon "close button" at bounding box center [809, 213] width 9 height 9
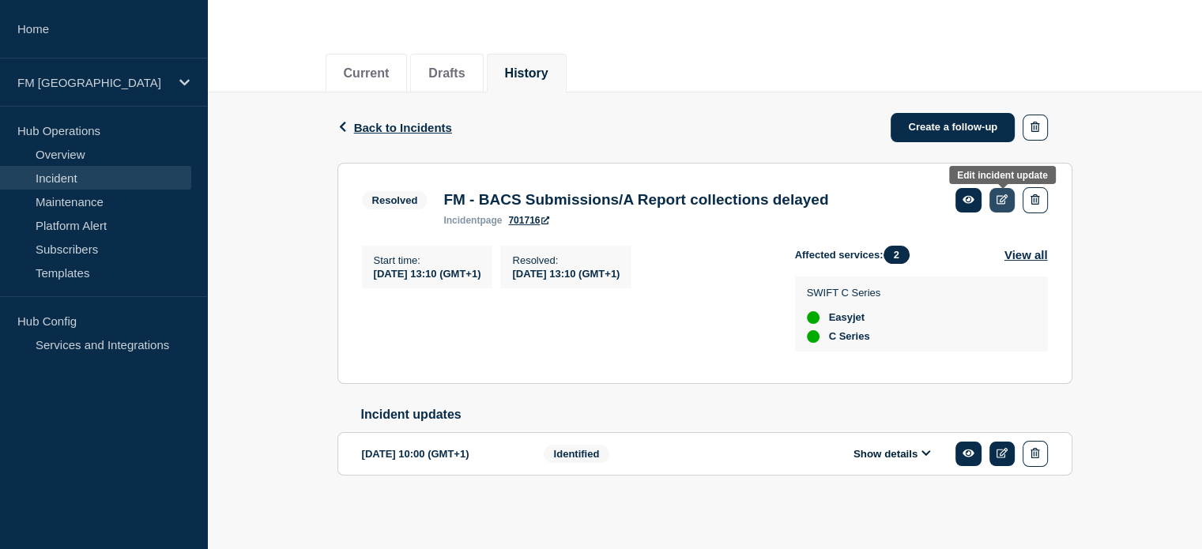
click at [1008, 192] on link at bounding box center [1002, 200] width 26 height 24
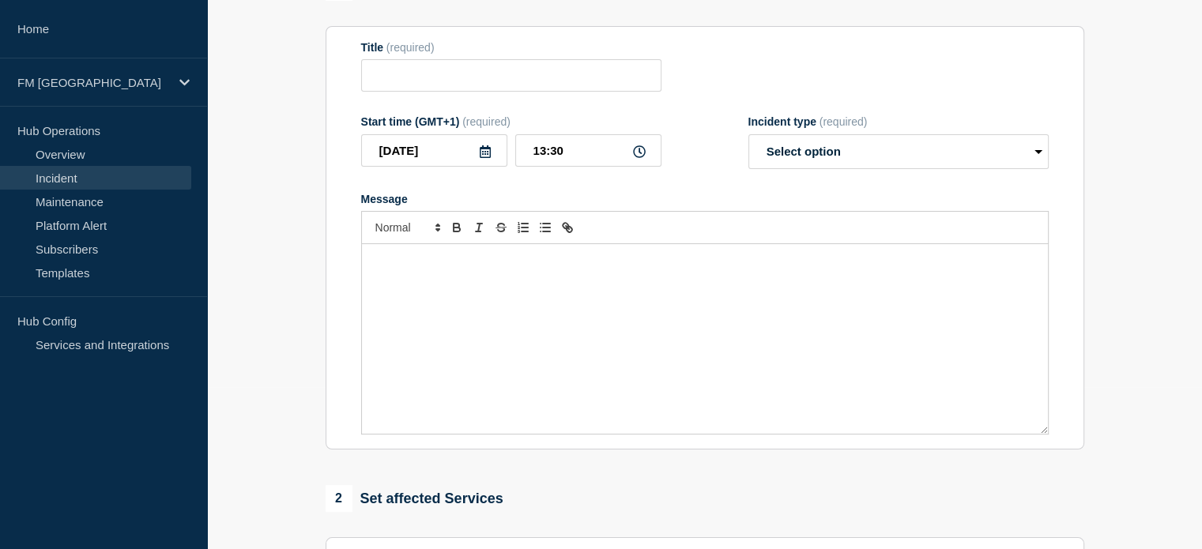
type input "FM - BACS Submissions/A Report collections delayed"
type input "13:10"
select select "resolved"
click at [89, 176] on link "Incident" at bounding box center [95, 178] width 191 height 24
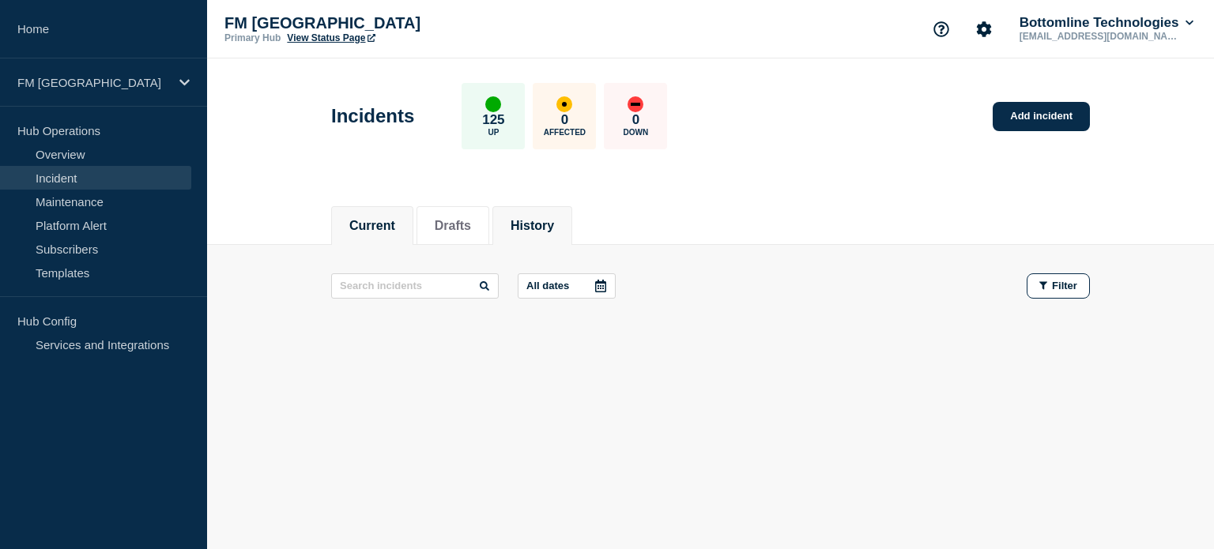
click at [544, 229] on button "History" at bounding box center [531, 226] width 43 height 14
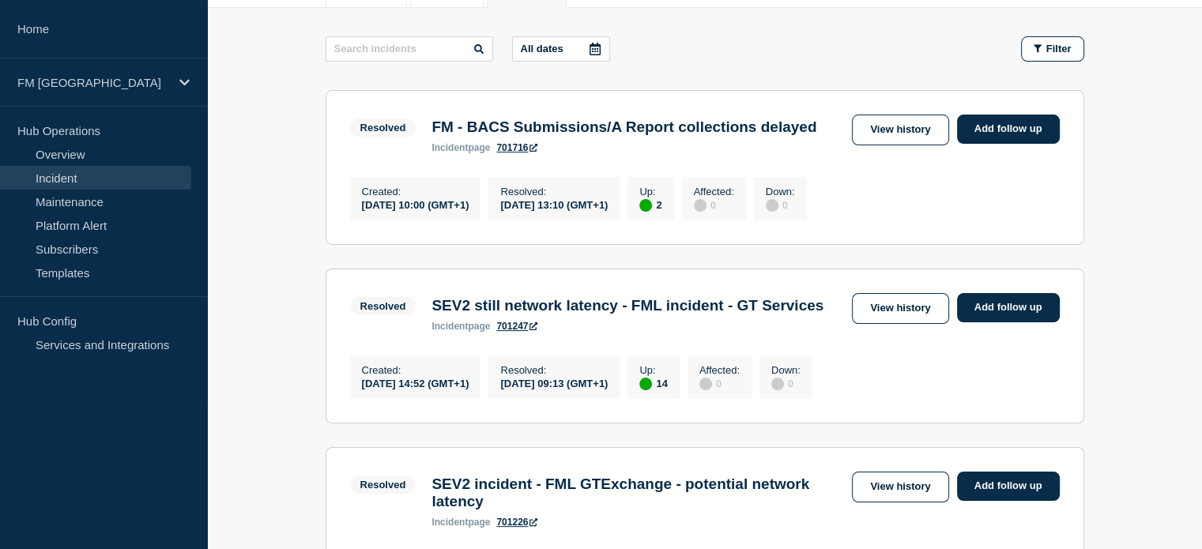
scroll to position [316, 0]
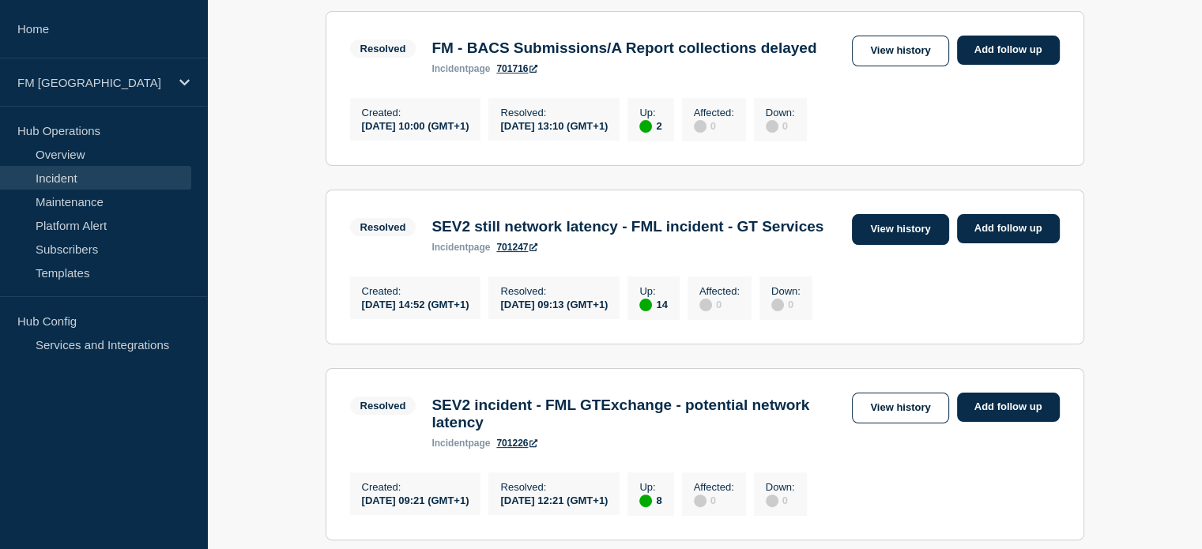
click at [935, 245] on link "View history" at bounding box center [900, 229] width 96 height 31
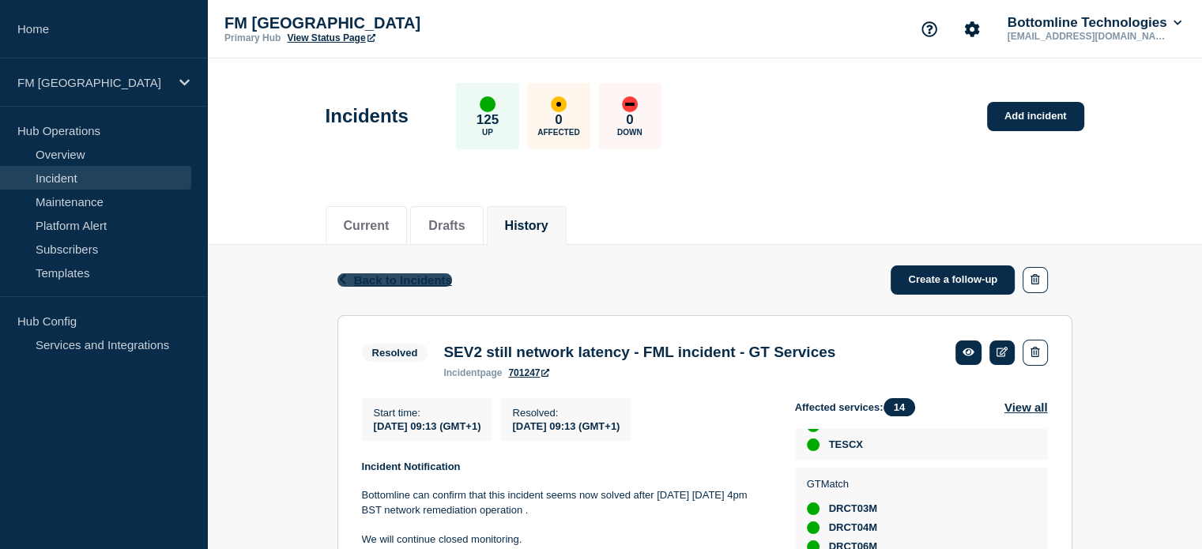
click at [411, 280] on span "Back to Incidents" at bounding box center [403, 279] width 98 height 13
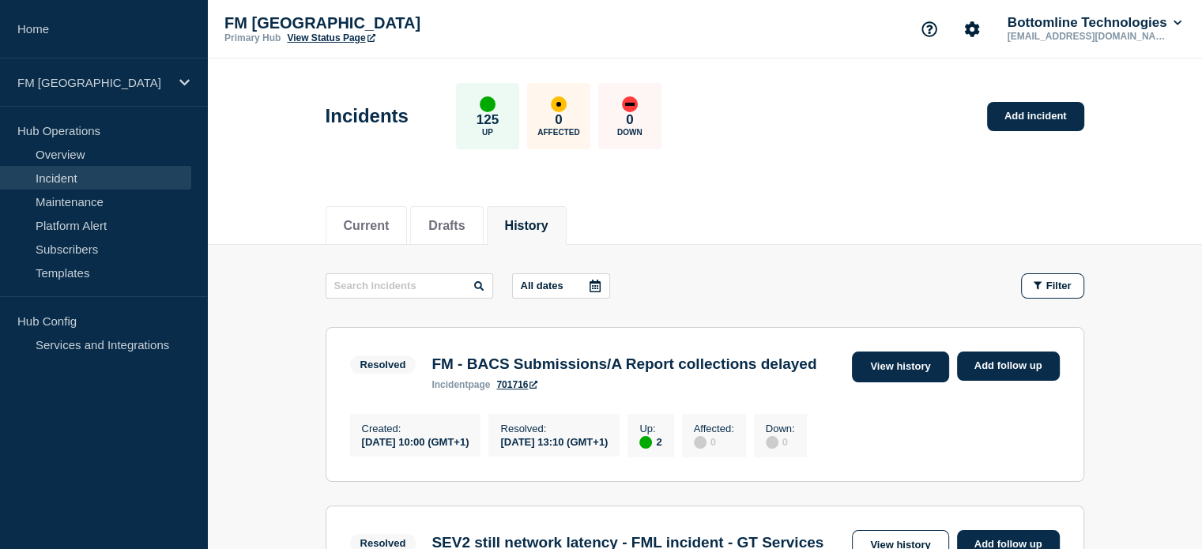
click at [913, 364] on link "View history" at bounding box center [900, 367] width 96 height 31
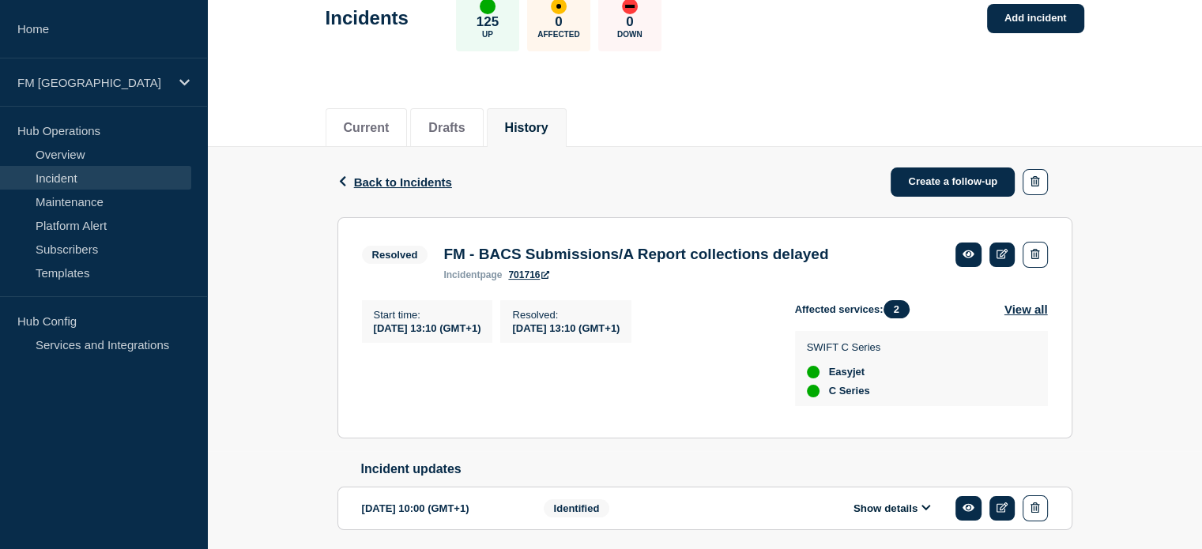
scroll to position [4, 0]
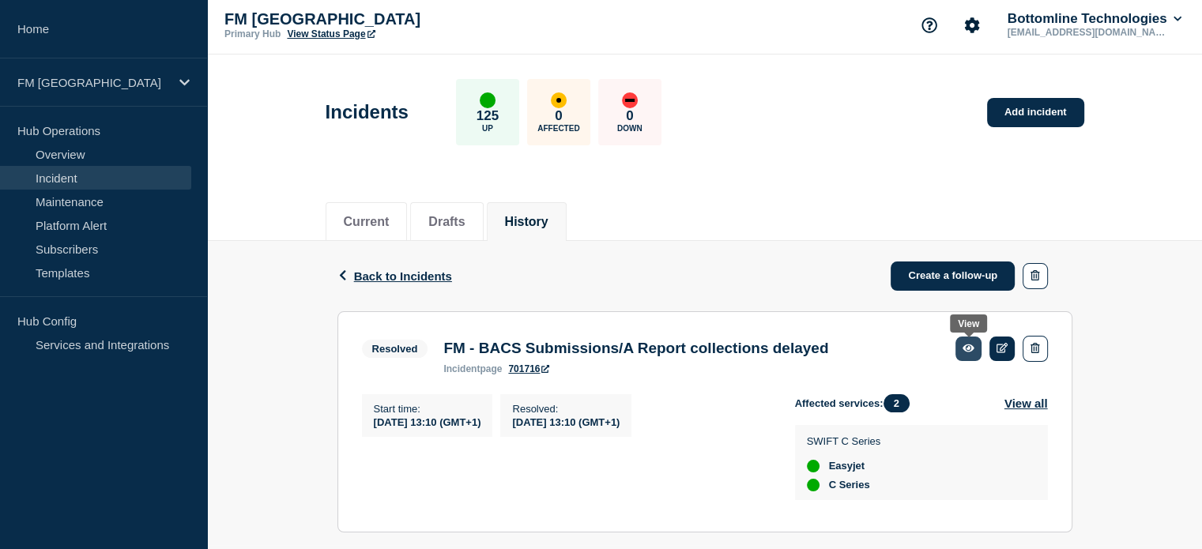
click at [967, 352] on icon at bounding box center [968, 348] width 12 height 10
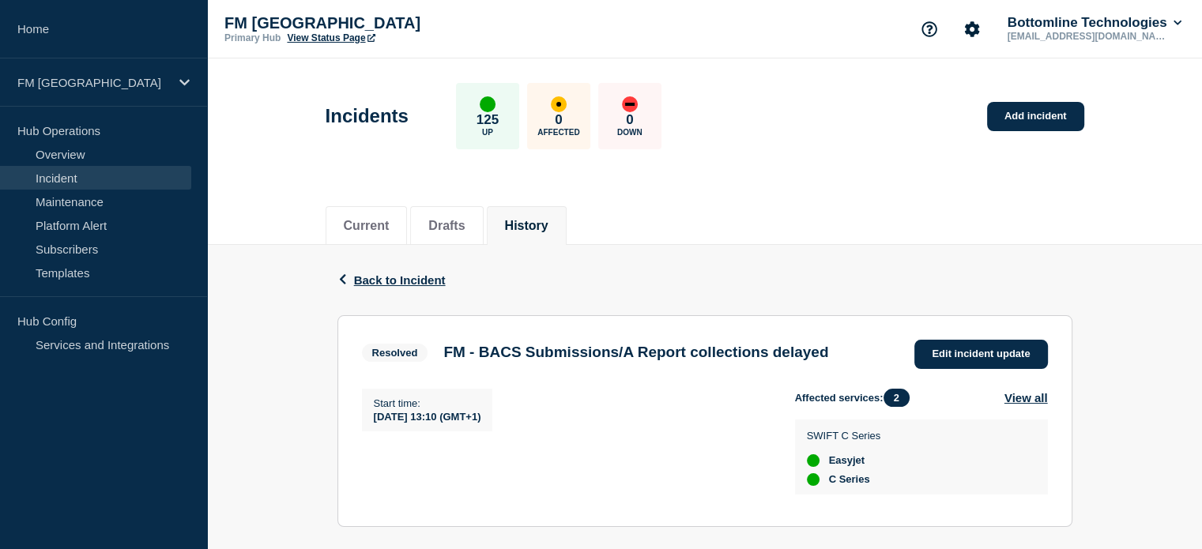
scroll to position [153, 0]
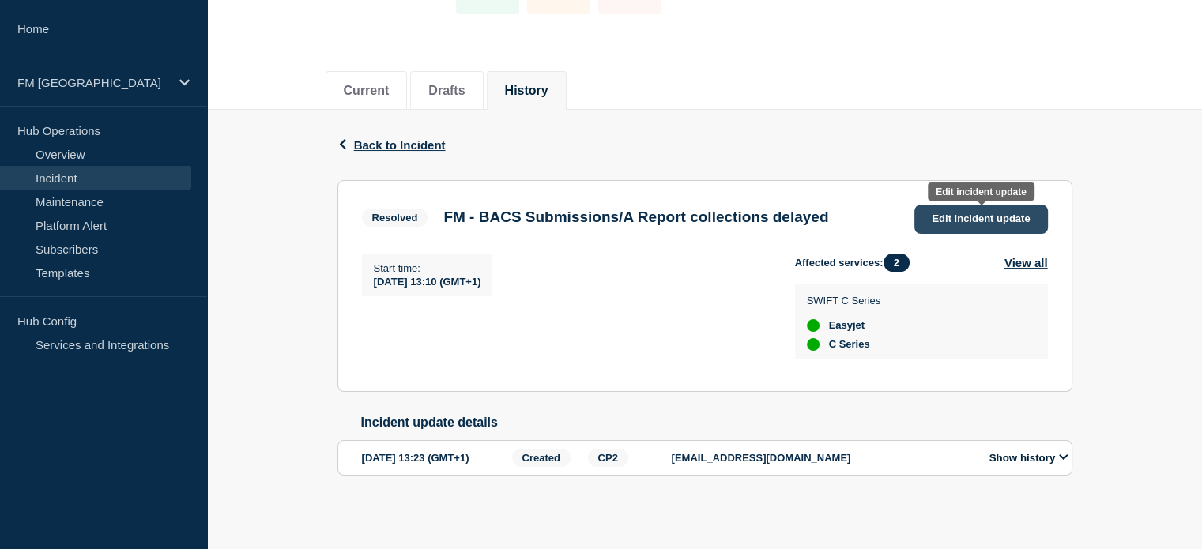
click at [990, 213] on span "Edit incident update" at bounding box center [981, 219] width 98 height 12
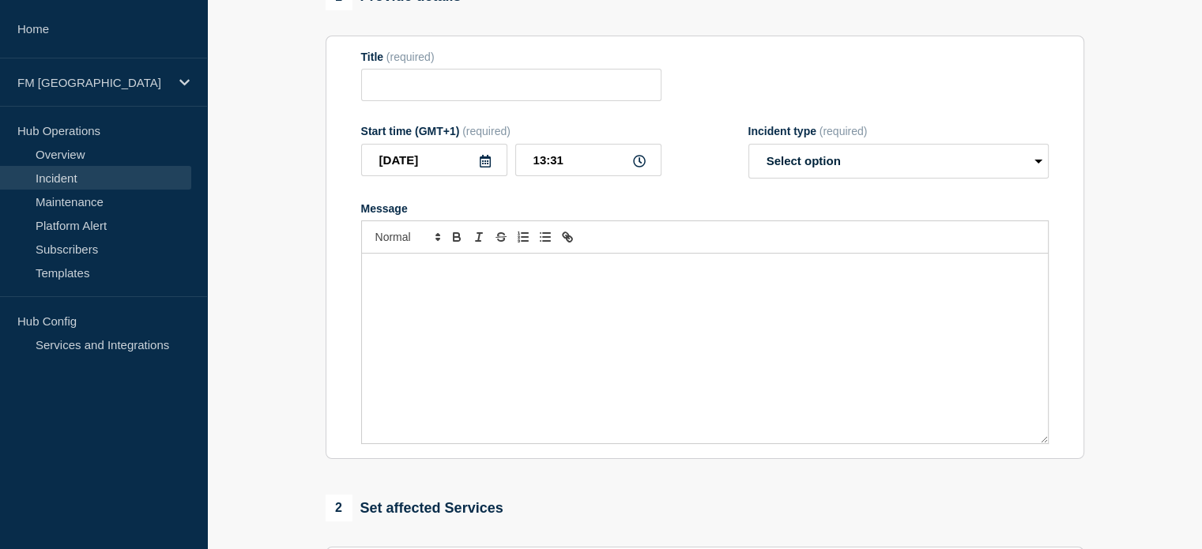
type input "FM - BACS Submissions/A Report collections delayed"
type input "13:10"
select select "resolved"
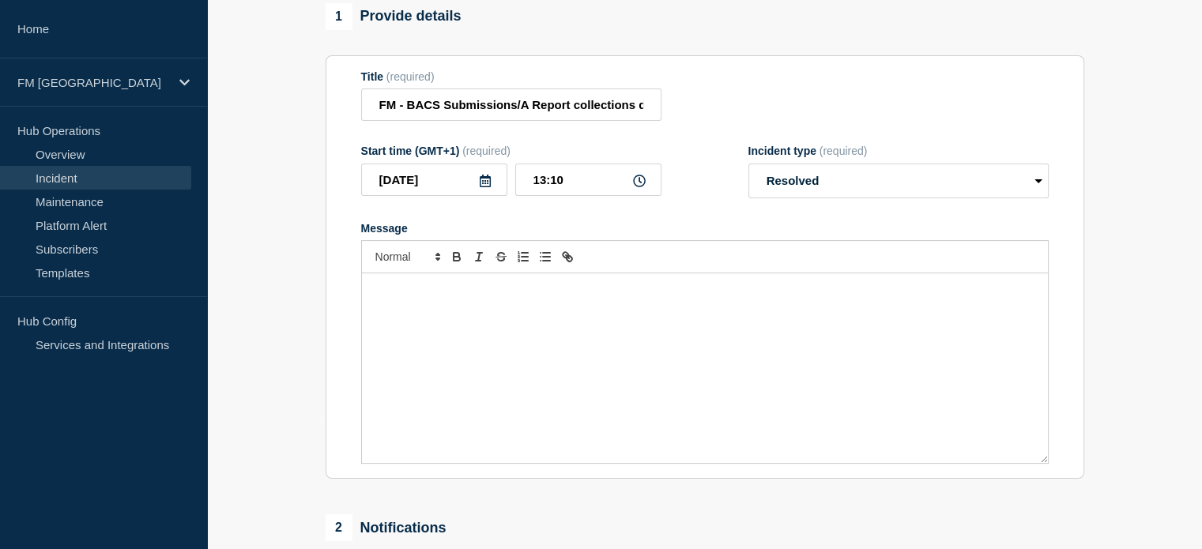
scroll to position [41, 0]
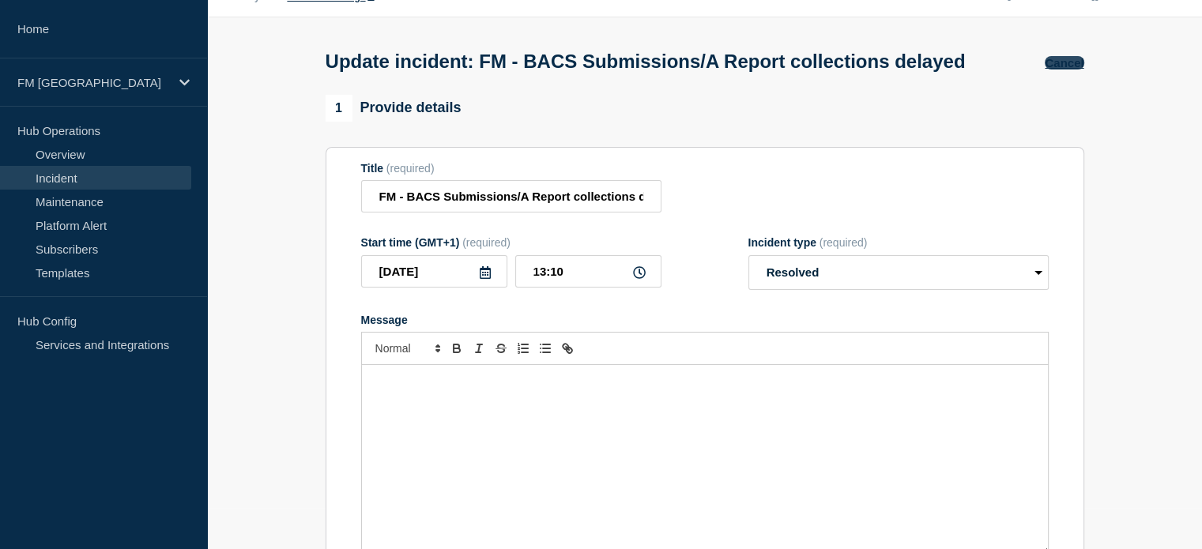
click at [1068, 70] on button "Cancel" at bounding box center [1064, 62] width 39 height 13
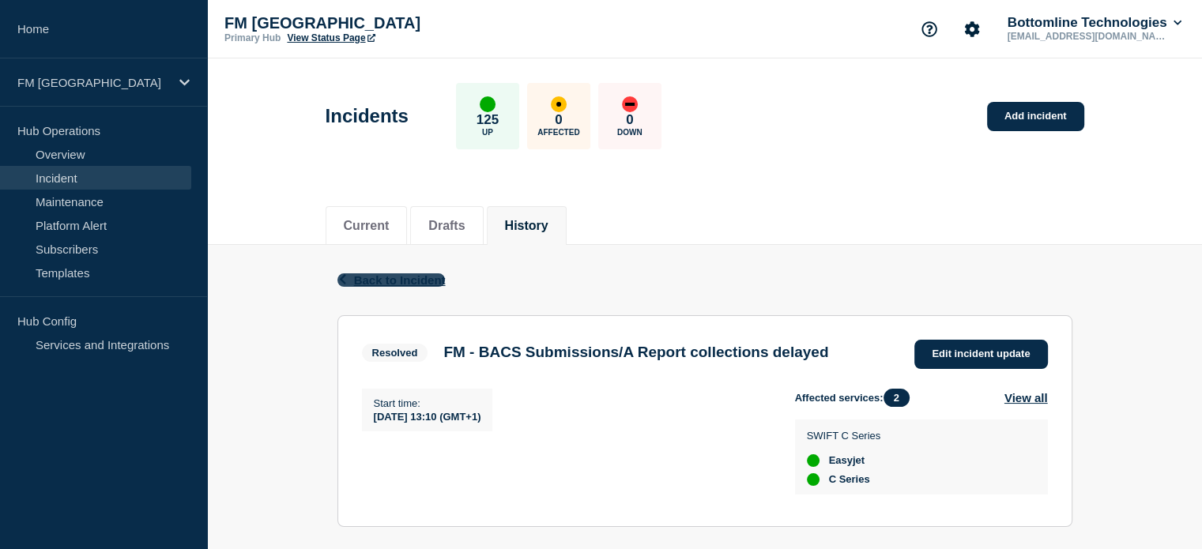
click at [423, 273] on span "Back to Incident" at bounding box center [400, 279] width 92 height 13
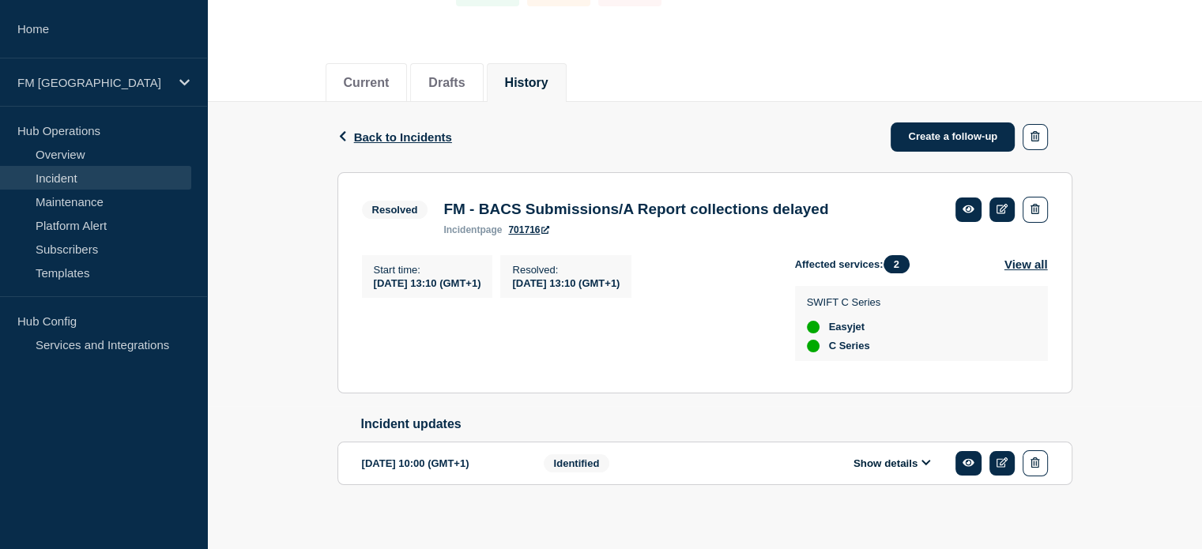
scroll to position [162, 0]
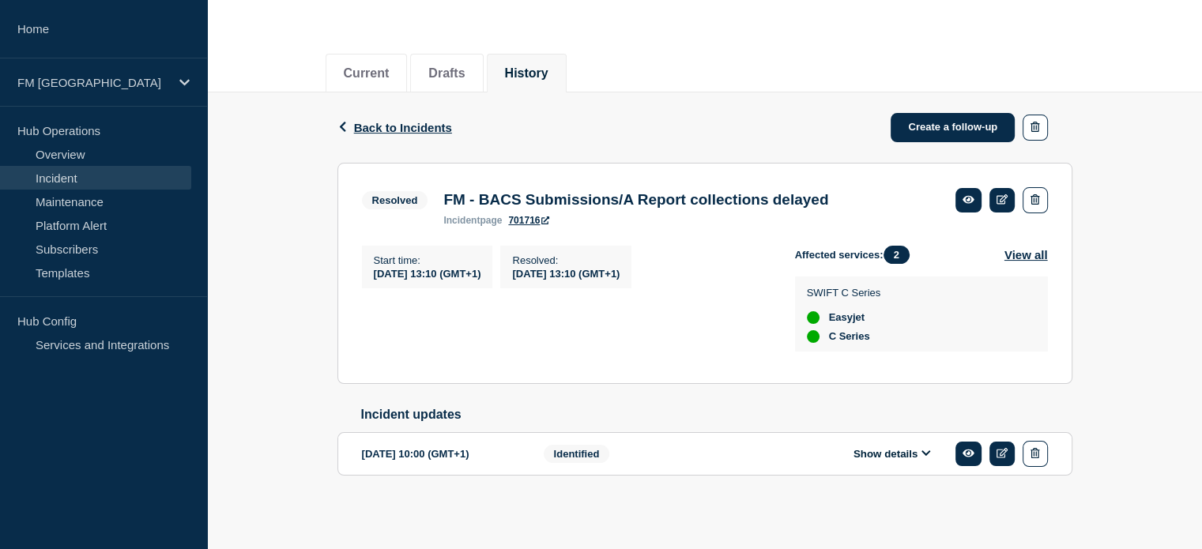
click at [928, 450] on icon at bounding box center [925, 453] width 9 height 10
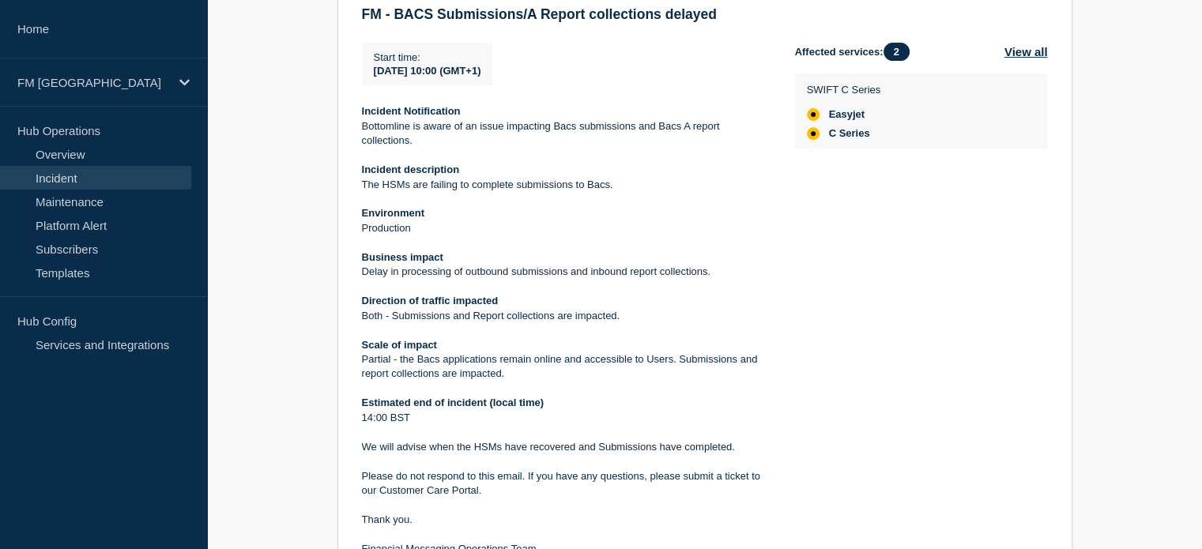
scroll to position [694, 0]
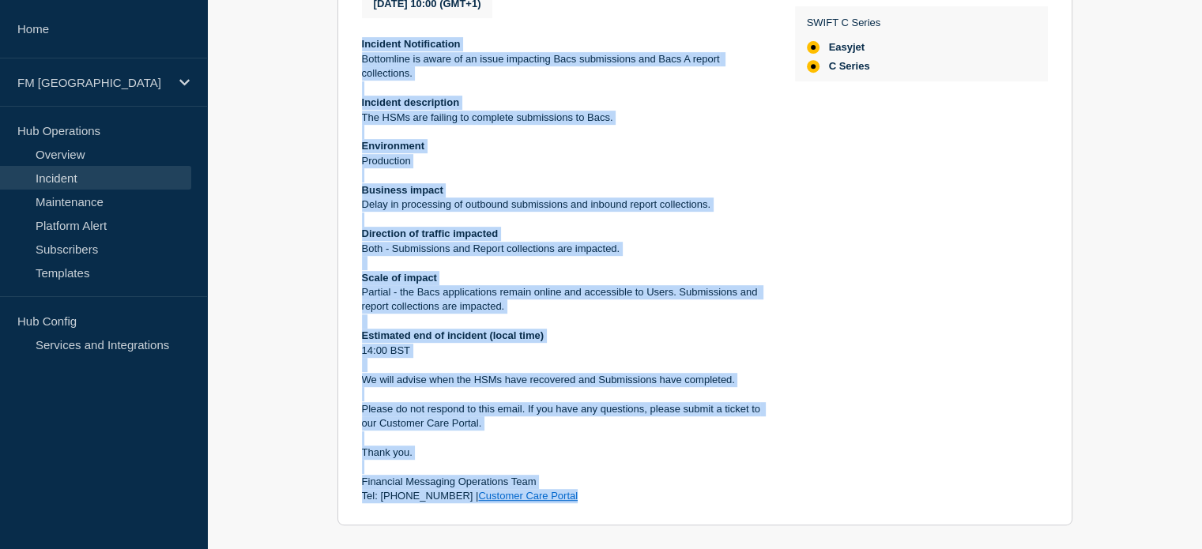
drag, startPoint x: 360, startPoint y: 269, endPoint x: 694, endPoint y: 521, distance: 418.0
click at [694, 521] on section "[DATE] 10:00 (GMT+1) Show details Identified FM - BACS Submissions/A Report col…" at bounding box center [704, 208] width 735 height 635
copy div "Incident Notification Bottomline is aware of an issue impacting Bacs submission…"
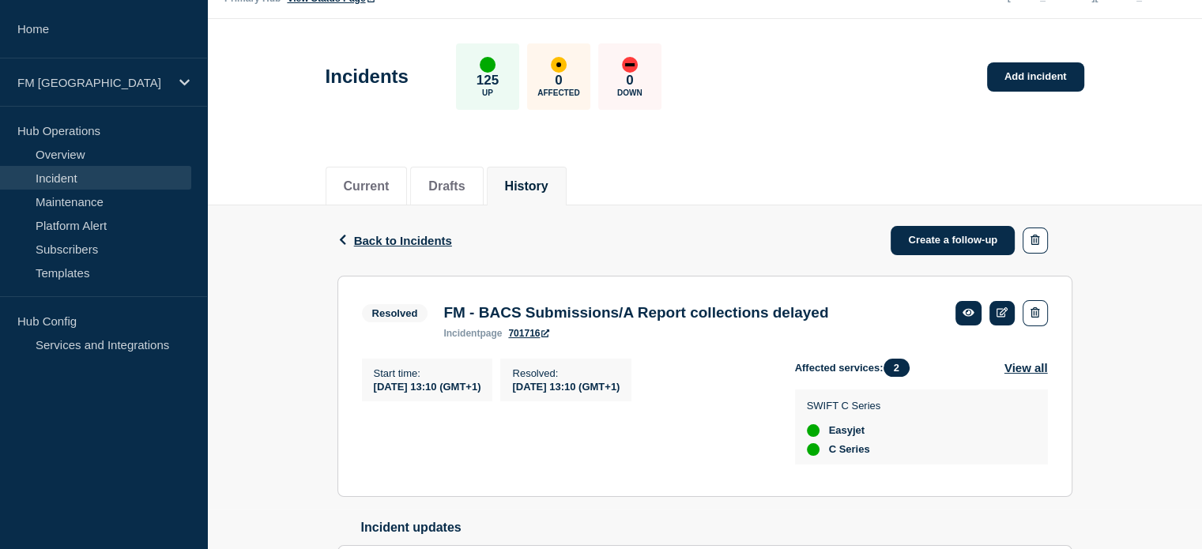
scroll to position [0, 0]
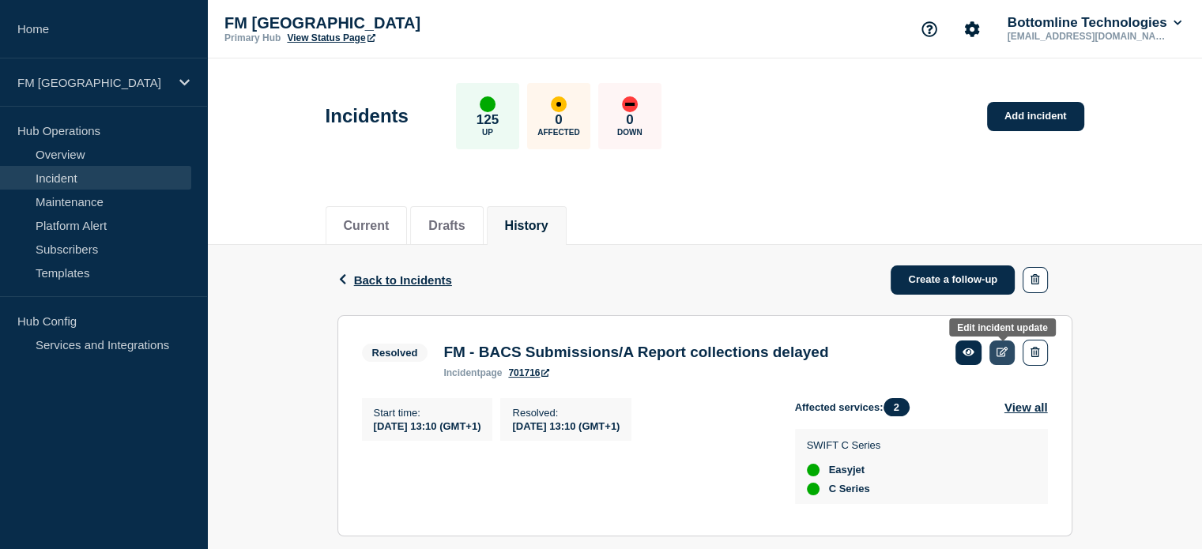
click at [997, 349] on icon at bounding box center [1002, 352] width 12 height 10
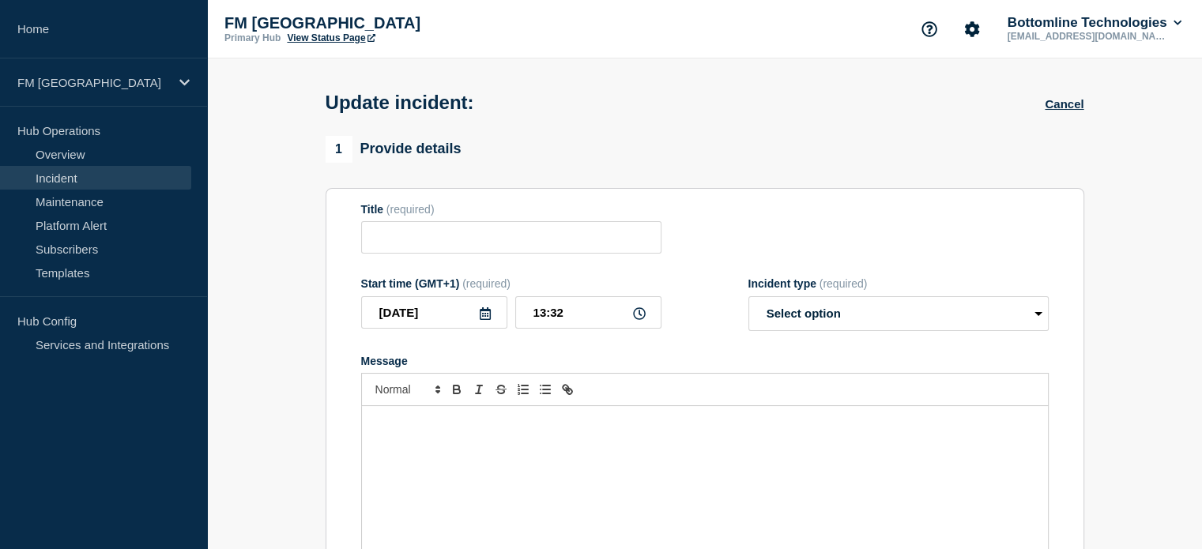
type input "FM - BACS Submissions/A Report collections delayed"
type input "13:10"
select select "resolved"
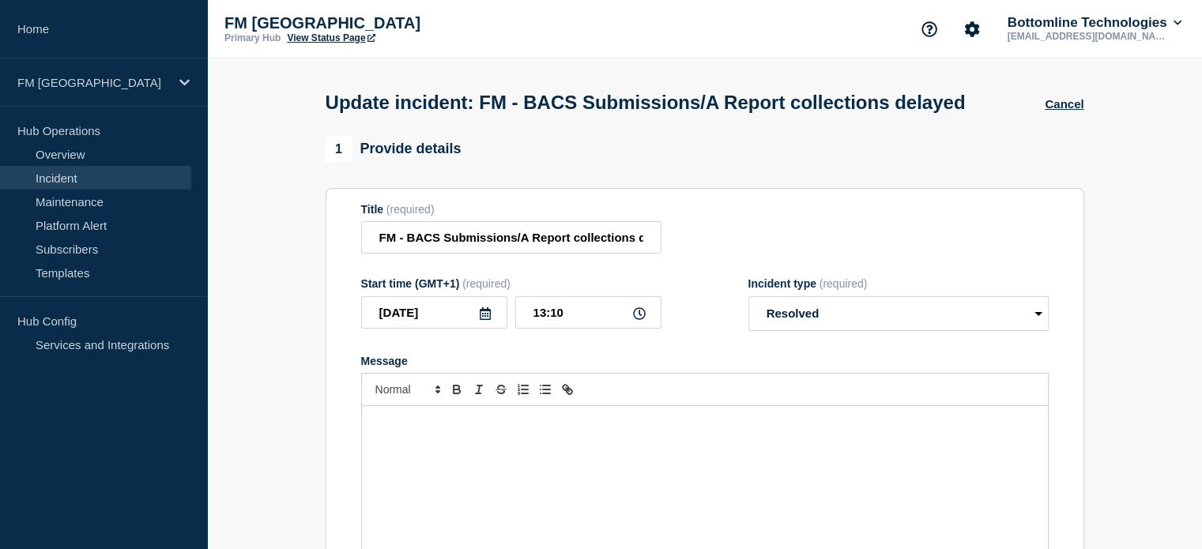
click at [582, 430] on p "Message" at bounding box center [705, 423] width 662 height 14
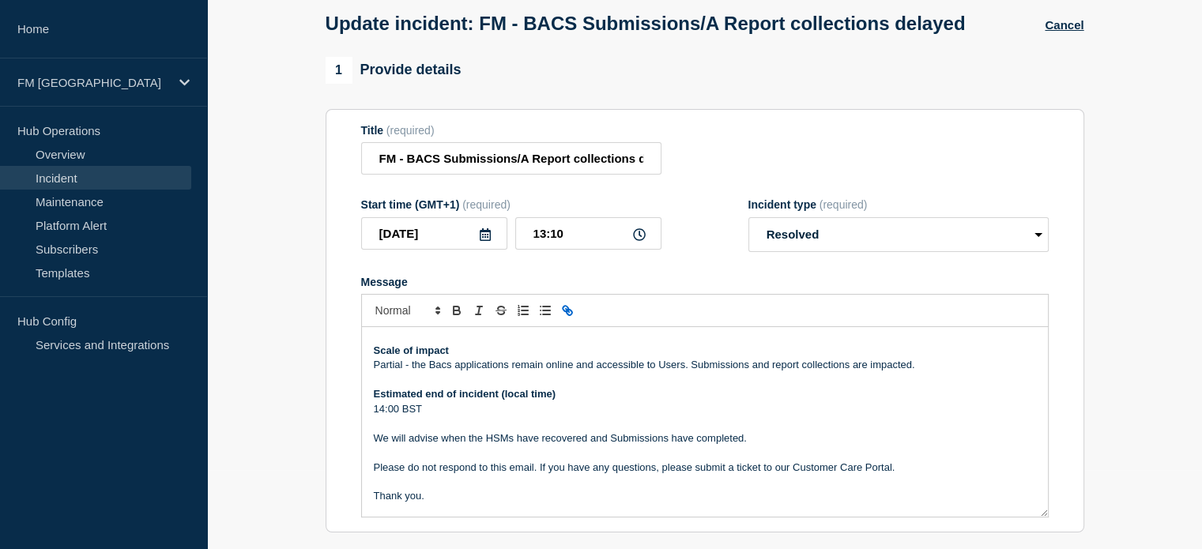
scroll to position [173, 0]
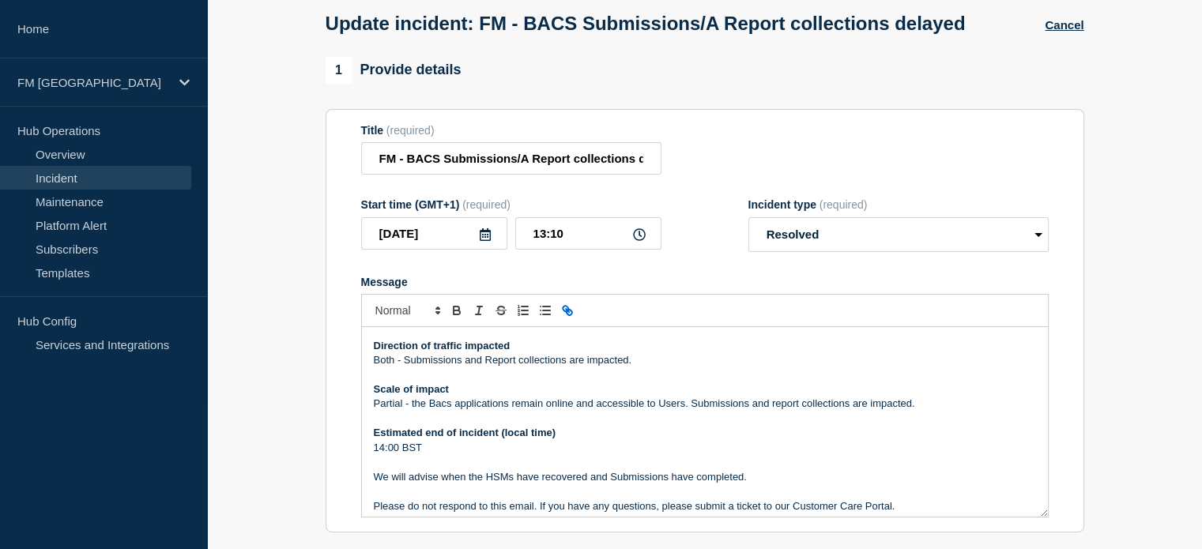
click at [430, 455] on p "14:00 BST" at bounding box center [705, 448] width 662 height 14
click at [506, 484] on p "(Actual end of incident 13:10)" at bounding box center [705, 477] width 662 height 14
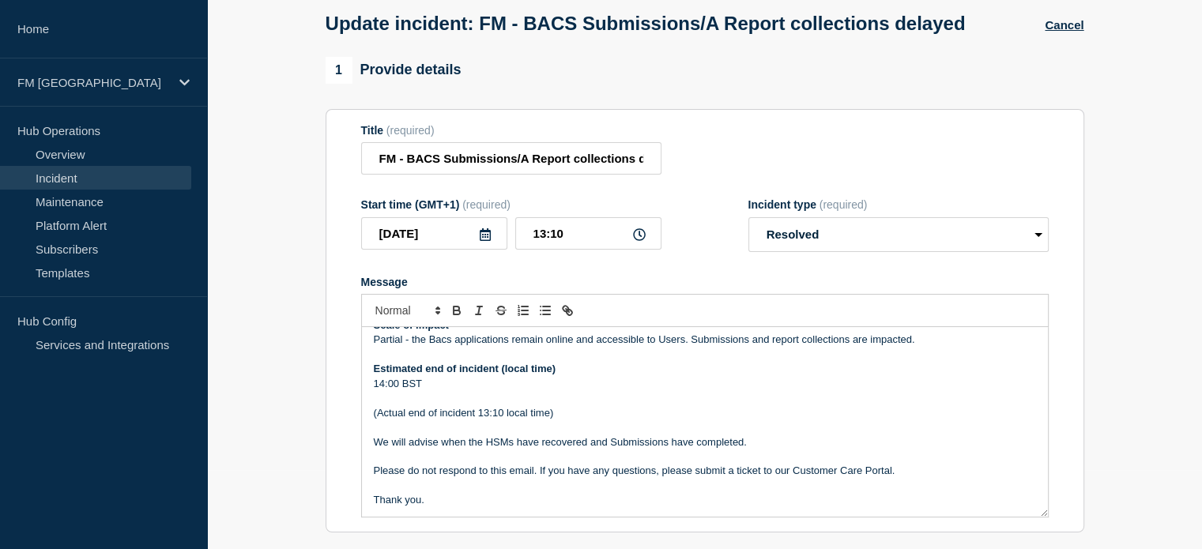
scroll to position [281, 0]
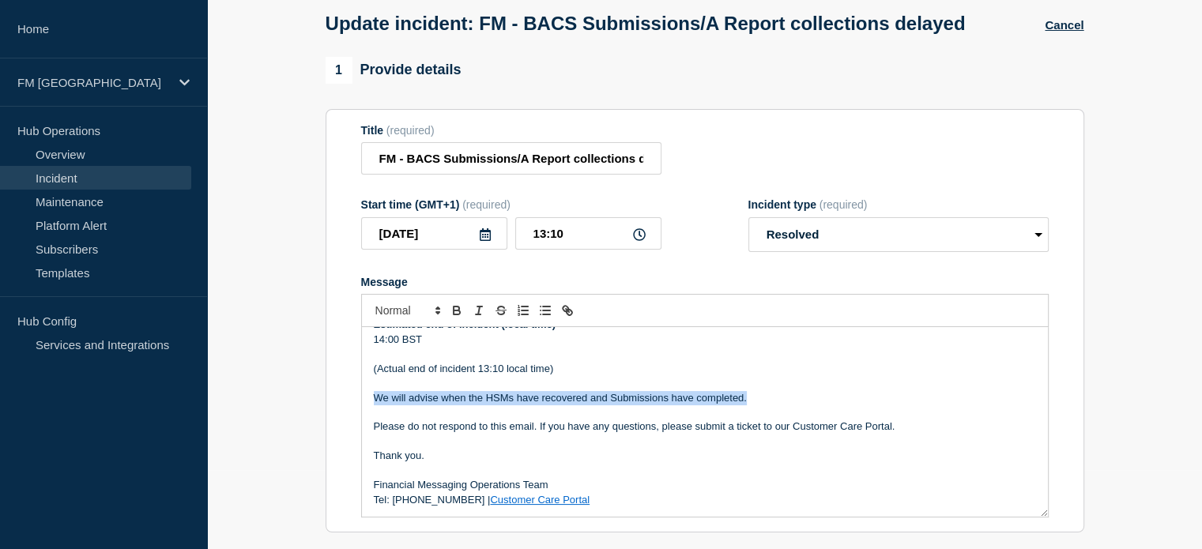
drag, startPoint x: 755, startPoint y: 431, endPoint x: 356, endPoint y: 431, distance: 399.8
click at [356, 431] on section "Title (required) FM - BACS Submissions/A Report collections delayed Start time …" at bounding box center [705, 321] width 759 height 424
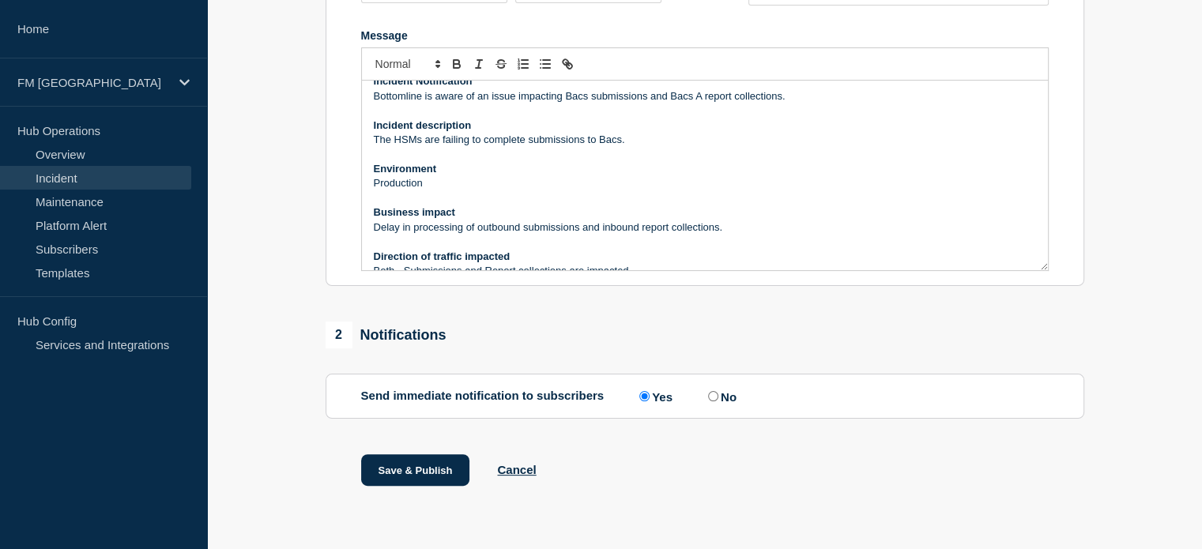
scroll to position [0, 0]
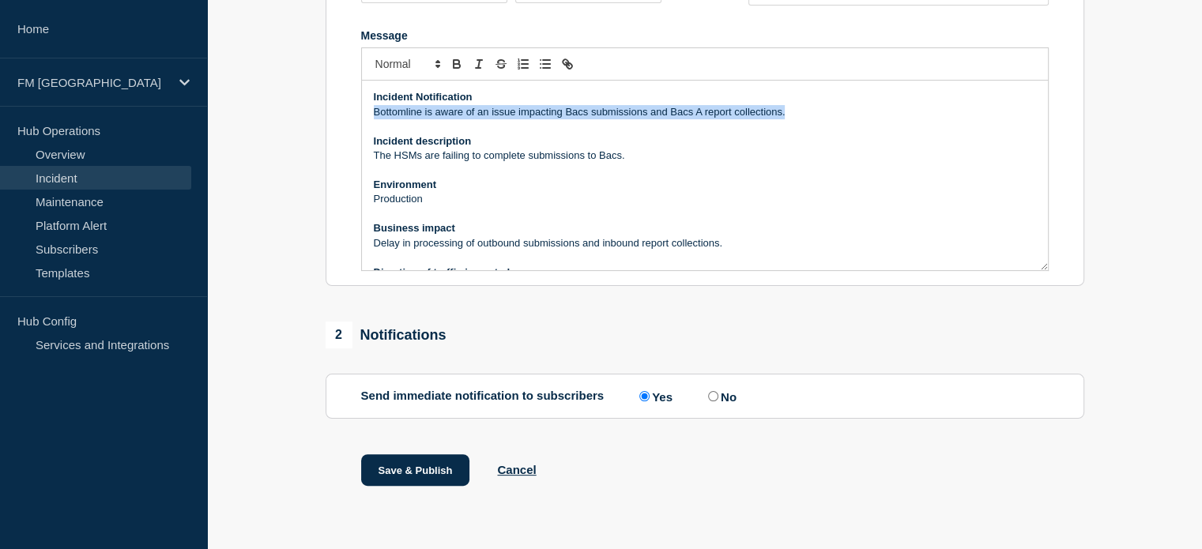
drag, startPoint x: 374, startPoint y: 111, endPoint x: 793, endPoint y: 107, distance: 418.8
click at [793, 107] on p "Bottomline is aware of an issue impacting Bacs submissions and Bacs A report co…" at bounding box center [705, 112] width 662 height 14
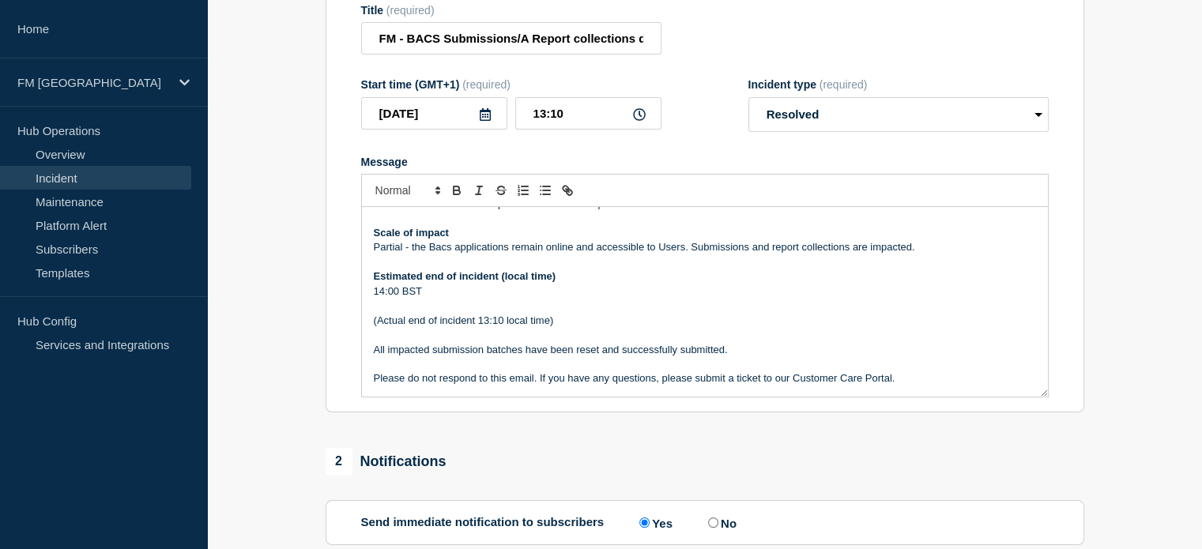
scroll to position [237, 0]
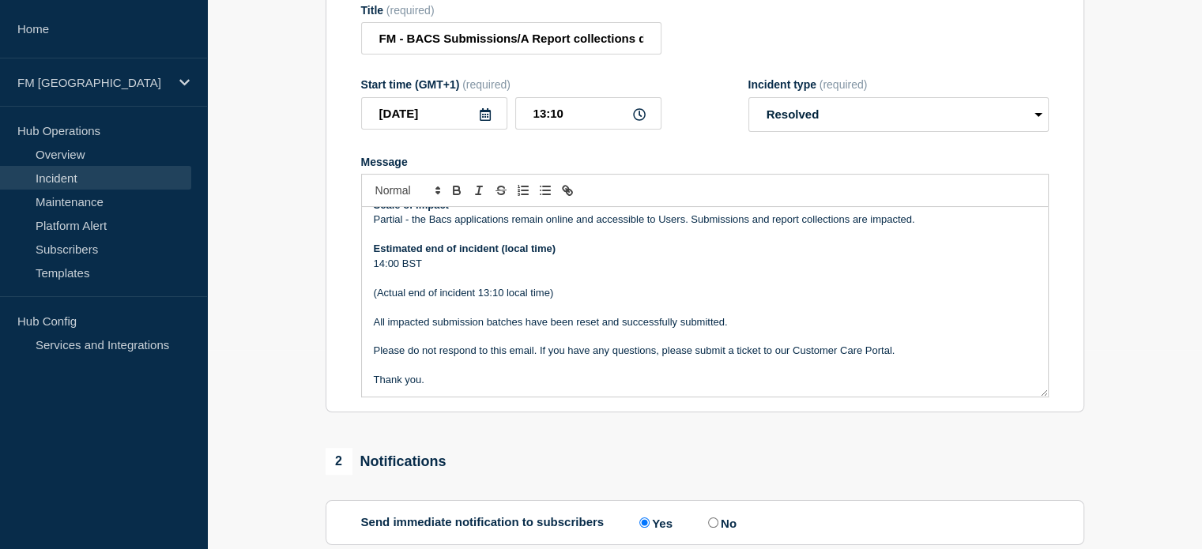
drag, startPoint x: 747, startPoint y: 353, endPoint x: 380, endPoint y: 356, distance: 366.7
click at [380, 330] on p "All impacted submission batches have been reset and successfully submitted." at bounding box center [705, 322] width 662 height 14
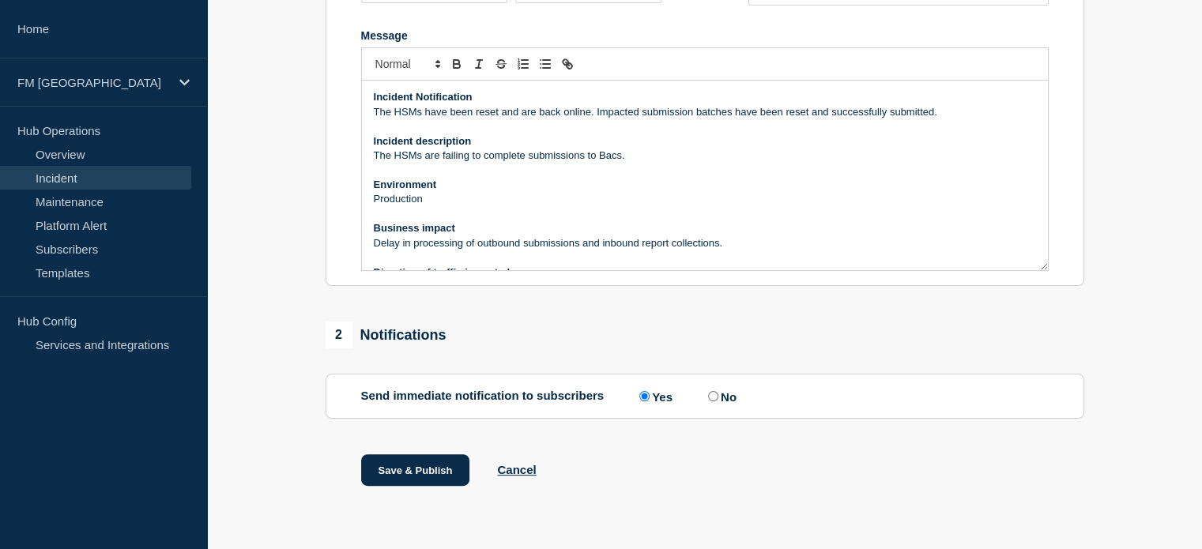
scroll to position [357, 0]
click at [411, 469] on button "Save & Publish" at bounding box center [415, 470] width 109 height 32
